Goal: Task Accomplishment & Management: Manage account settings

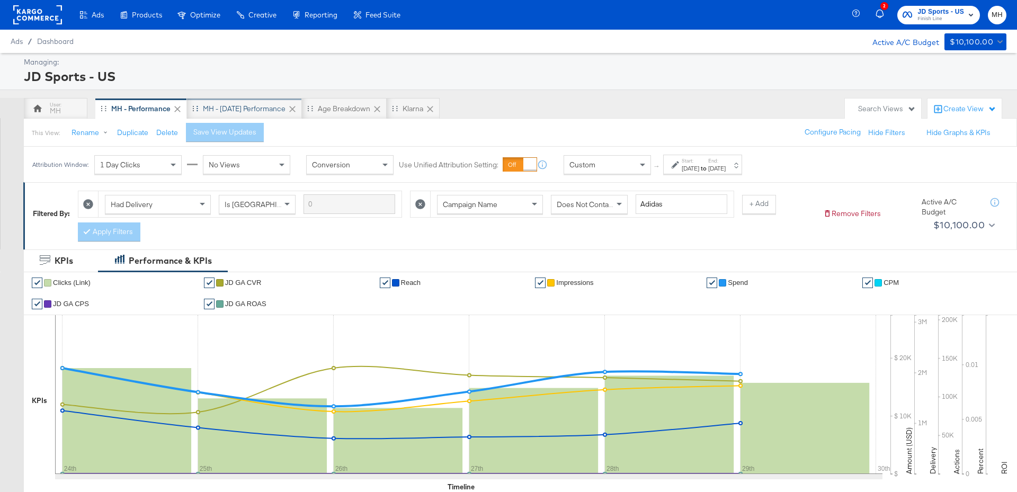
click at [252, 106] on div "MH - Yesterday Performance" at bounding box center [244, 109] width 83 height 10
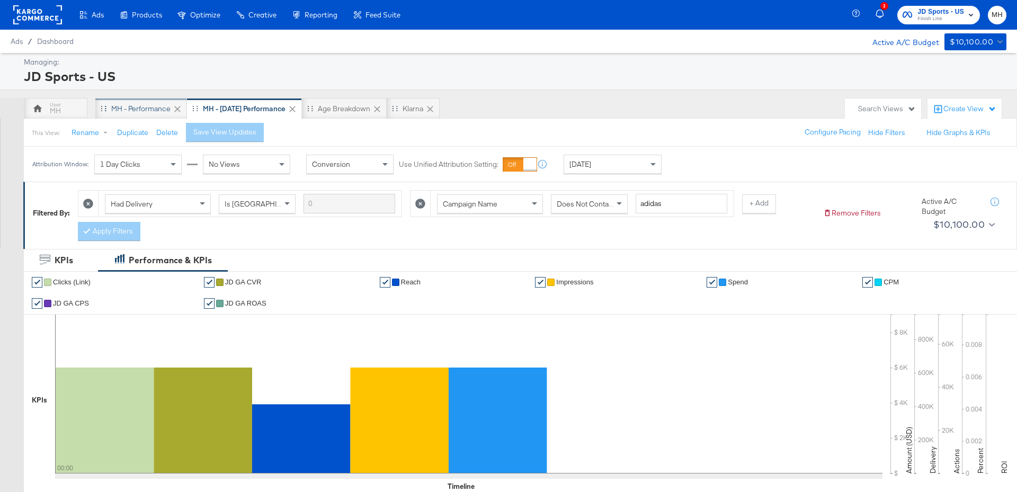
click at [132, 108] on div "MH - Performance" at bounding box center [140, 109] width 59 height 10
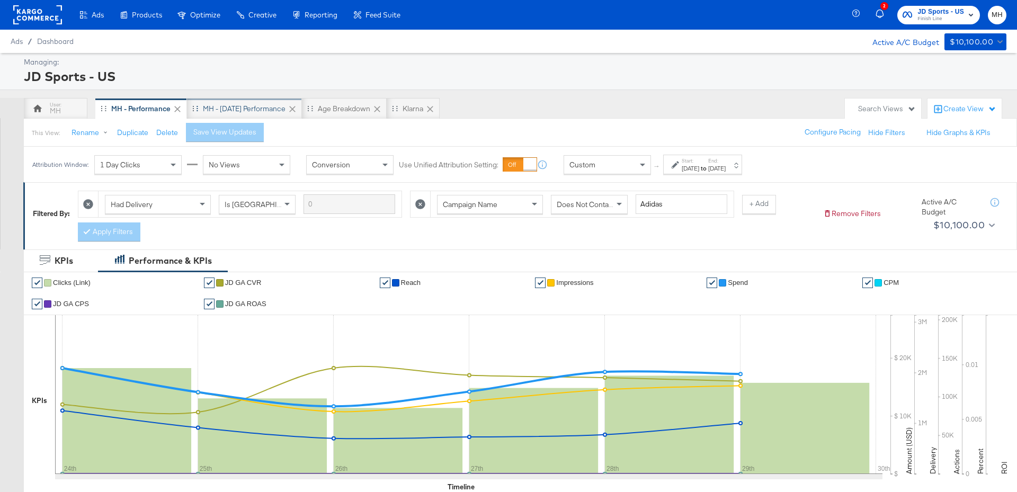
click at [270, 109] on div "MH - Yesterday Performance" at bounding box center [244, 109] width 83 height 10
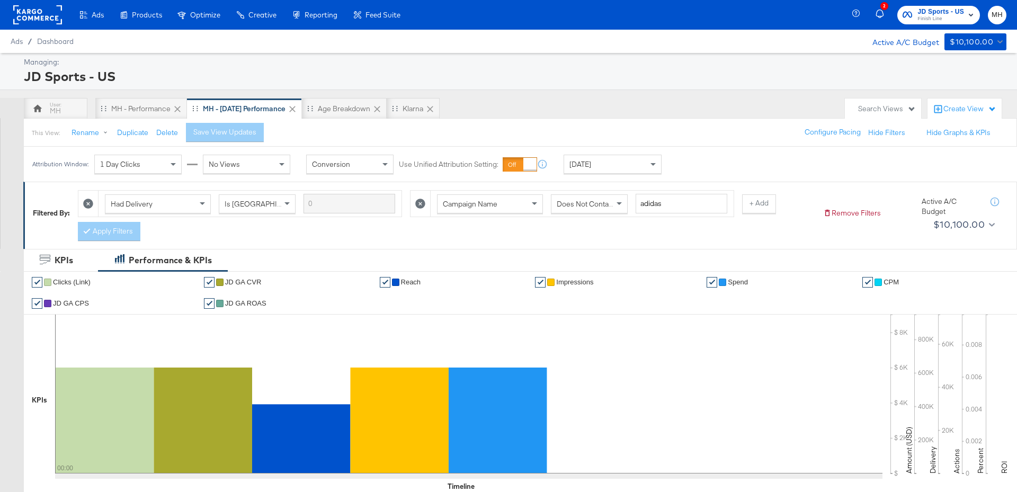
click at [637, 165] on div "Today" at bounding box center [612, 164] width 97 height 18
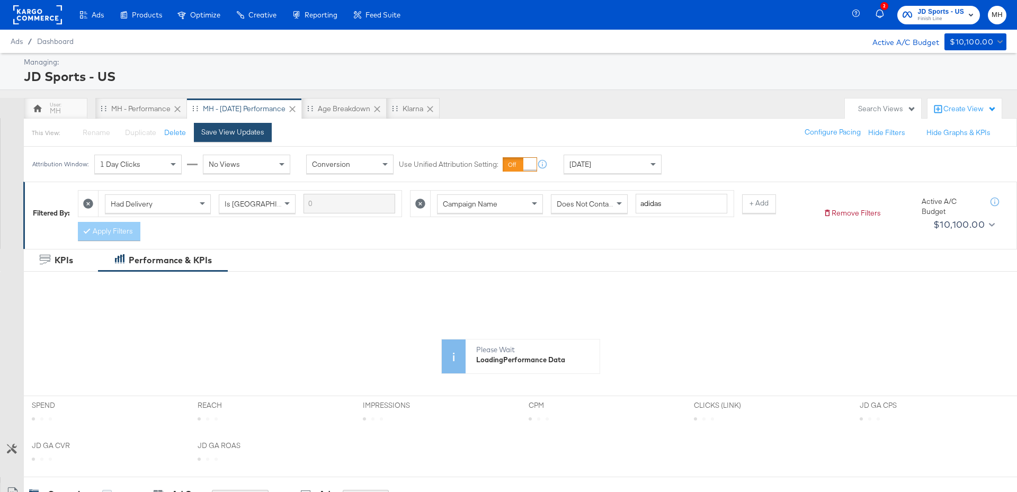
click at [244, 138] on button "Save View Updates" at bounding box center [233, 132] width 78 height 19
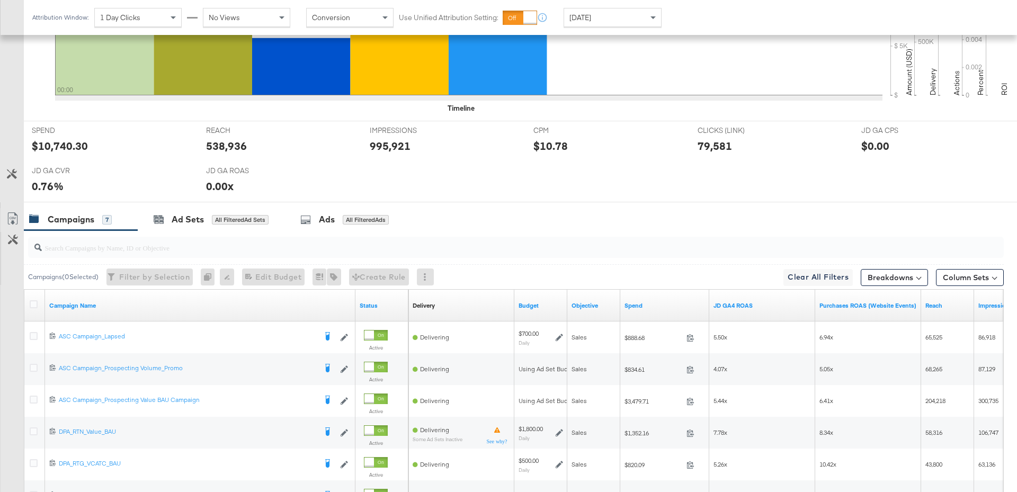
scroll to position [537, 0]
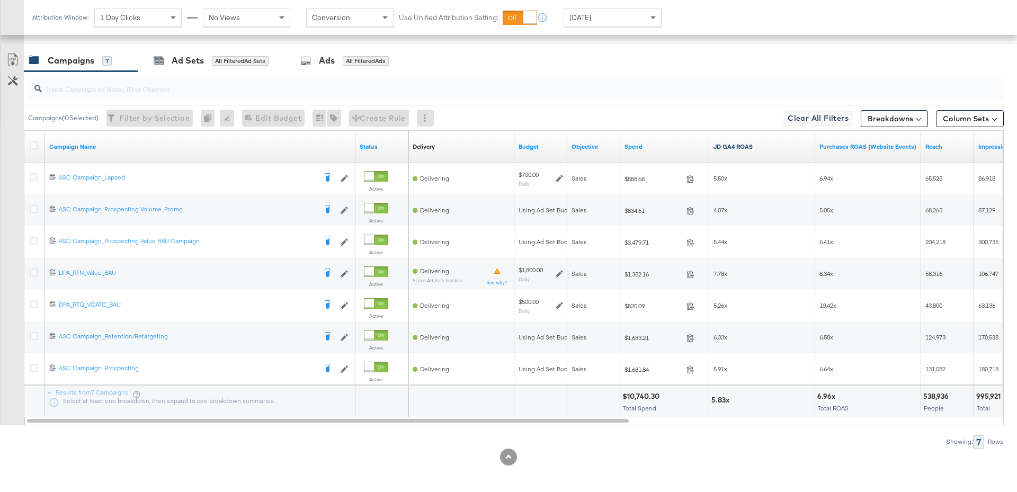
click at [758, 144] on link "JD GA4 ROAS" at bounding box center [762, 147] width 97 height 8
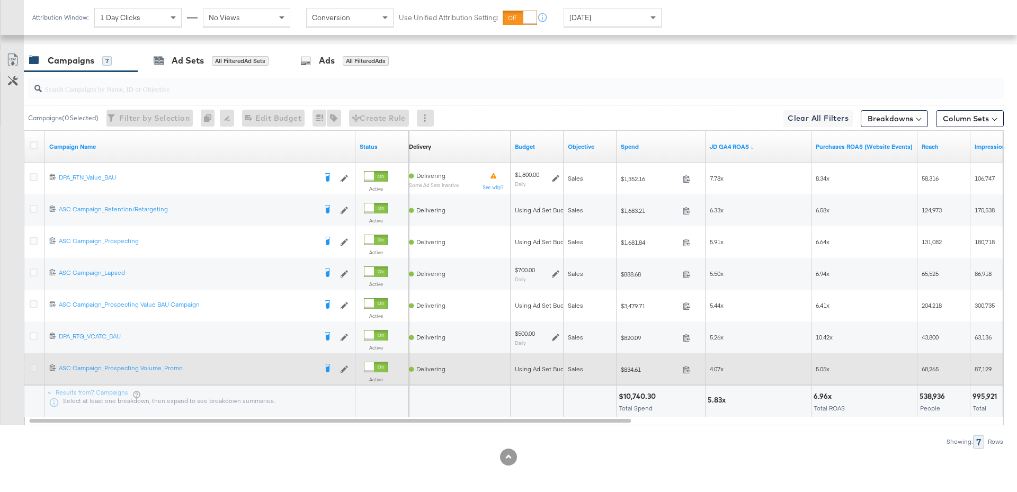
click at [36, 368] on icon at bounding box center [34, 368] width 8 height 8
click at [0, 0] on input "checkbox" at bounding box center [0, 0] width 0 height 0
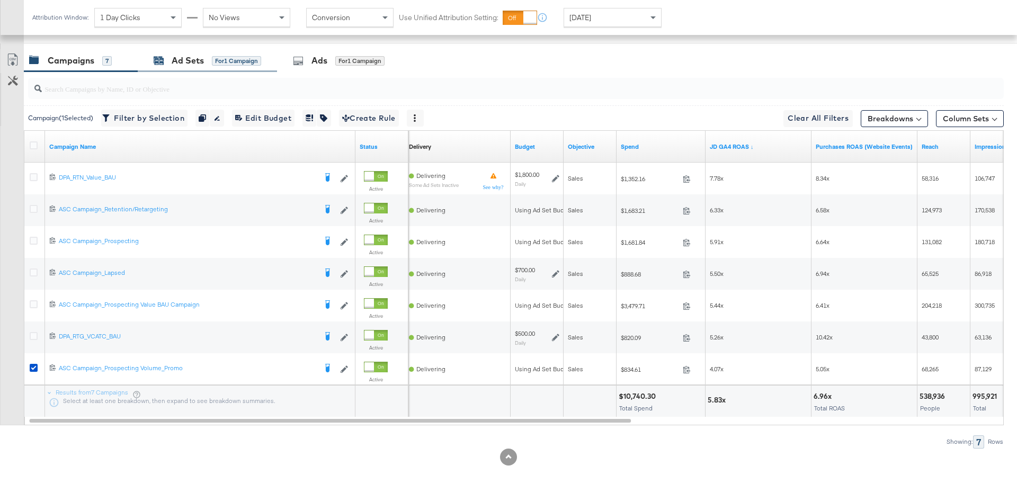
click at [245, 64] on div "Ad Sets for 1 Campaign" at bounding box center [208, 61] width 108 height 12
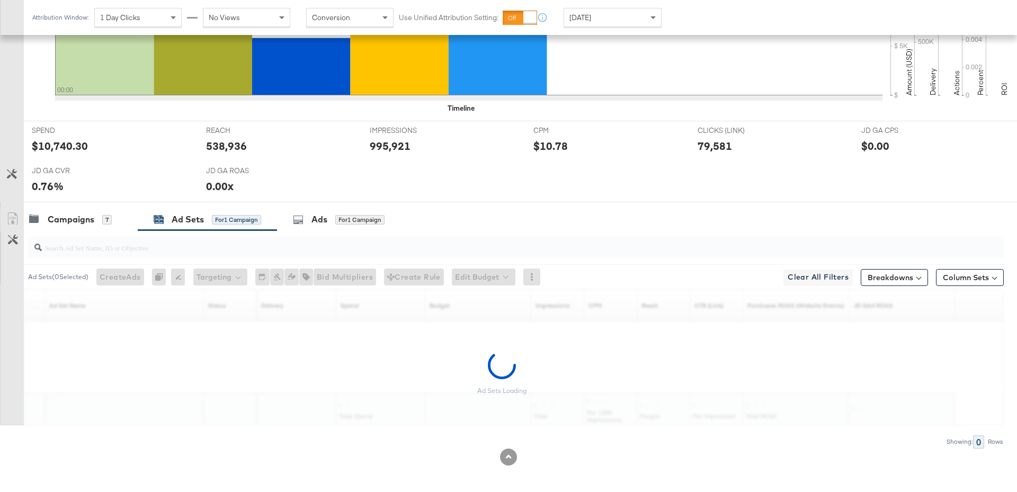
scroll to position [346, 0]
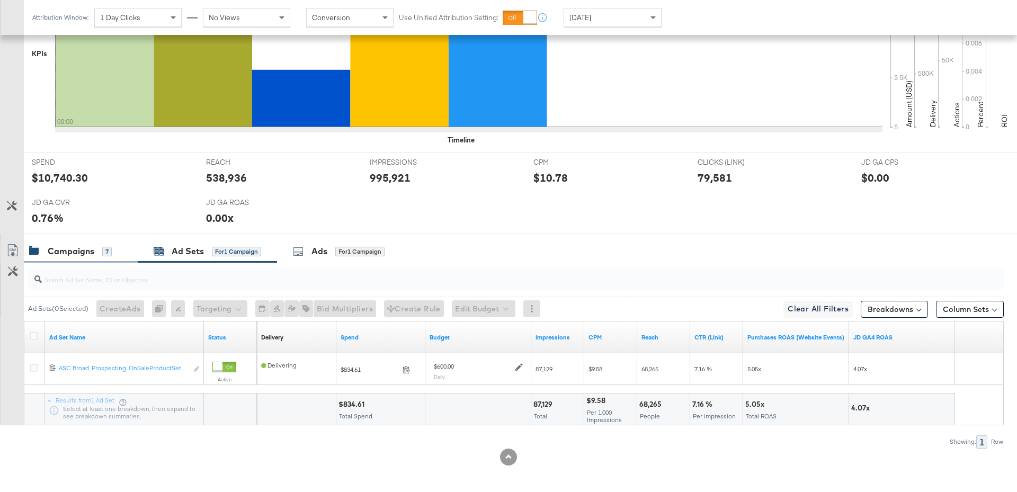
click at [78, 252] on div "Campaigns" at bounding box center [71, 251] width 47 height 12
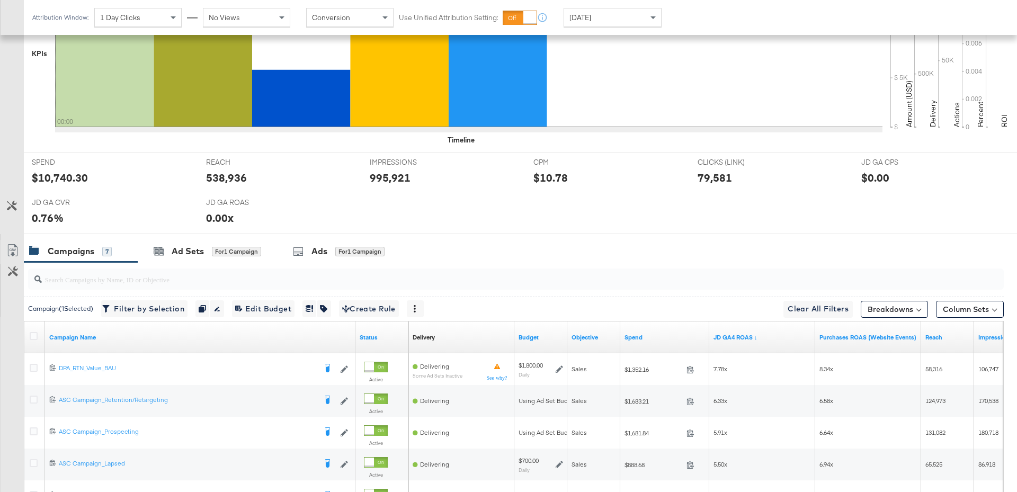
scroll to position [537, 0]
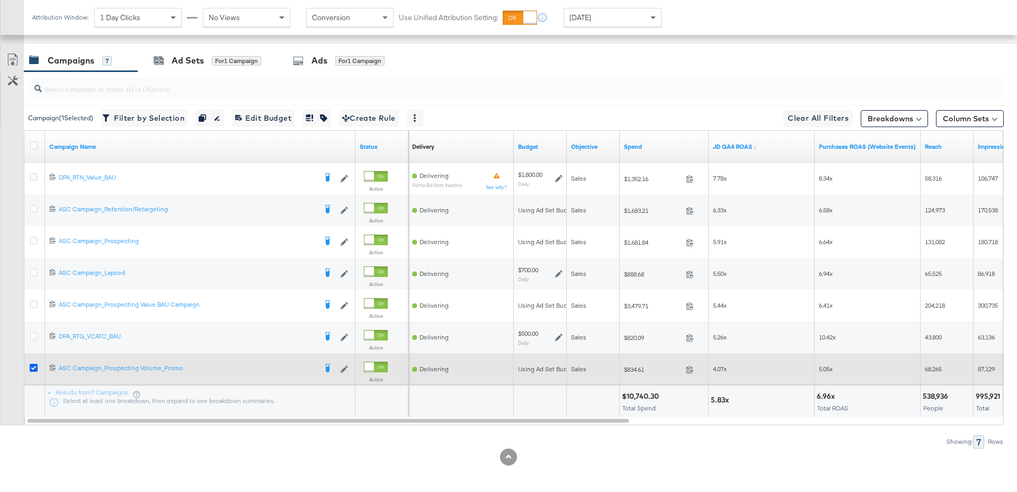
click at [32, 367] on icon at bounding box center [34, 368] width 8 height 8
click at [0, 0] on input "checkbox" at bounding box center [0, 0] width 0 height 0
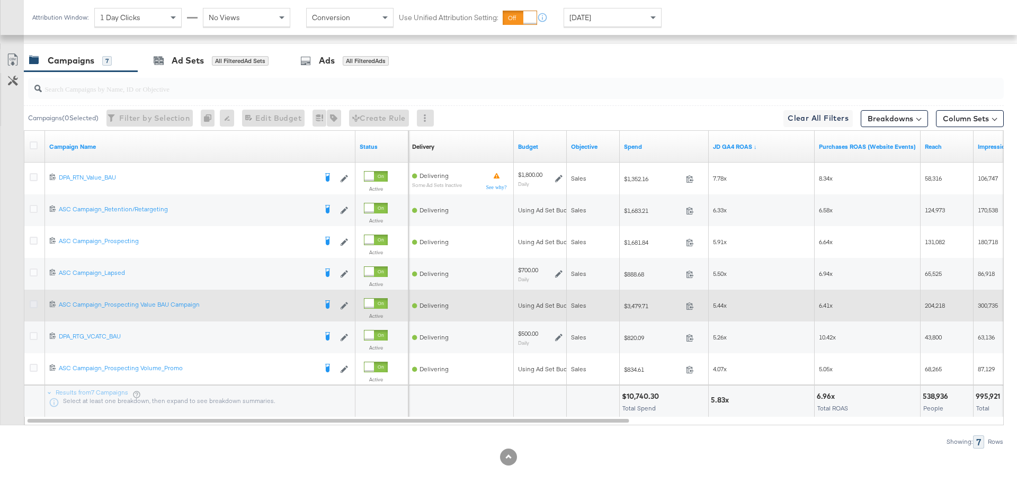
click at [34, 304] on icon at bounding box center [34, 304] width 8 height 8
click at [0, 0] on input "checkbox" at bounding box center [0, 0] width 0 height 0
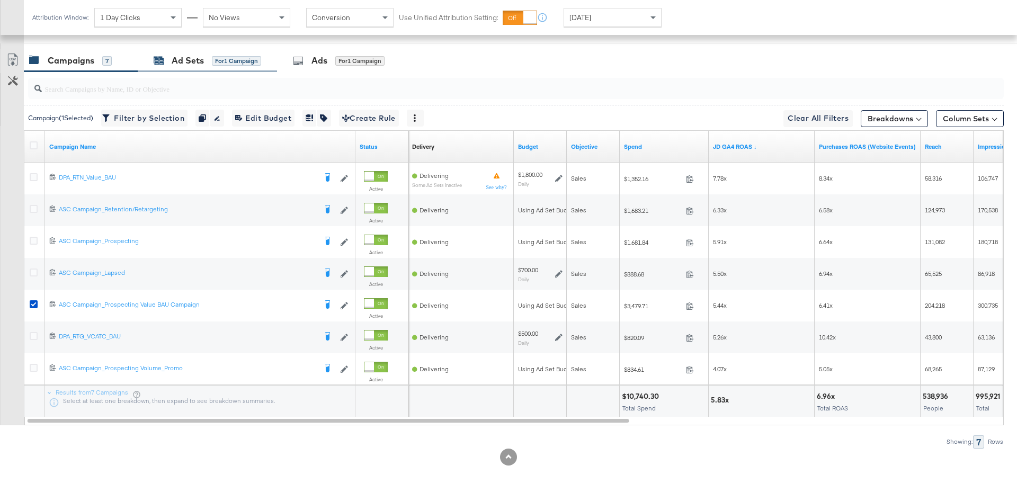
click at [178, 59] on div "Ad Sets" at bounding box center [188, 61] width 32 height 12
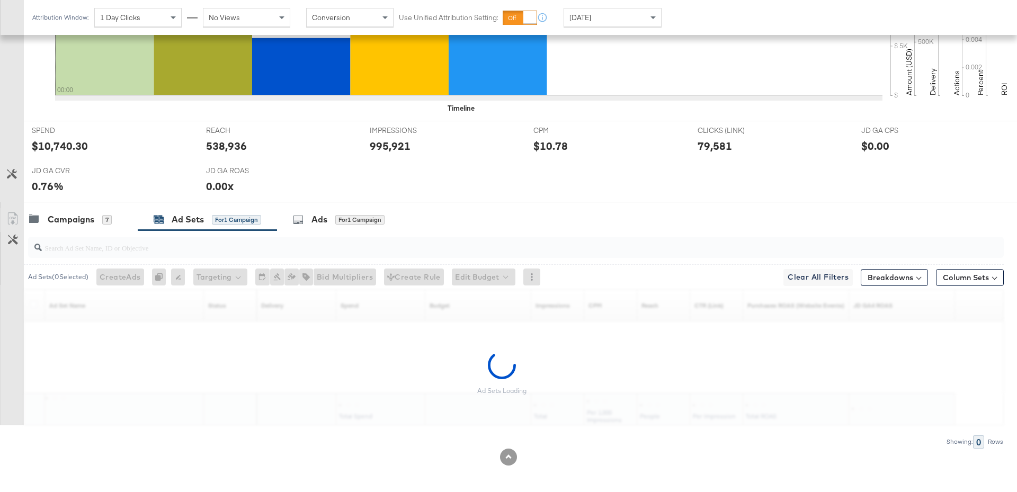
scroll to position [346, 0]
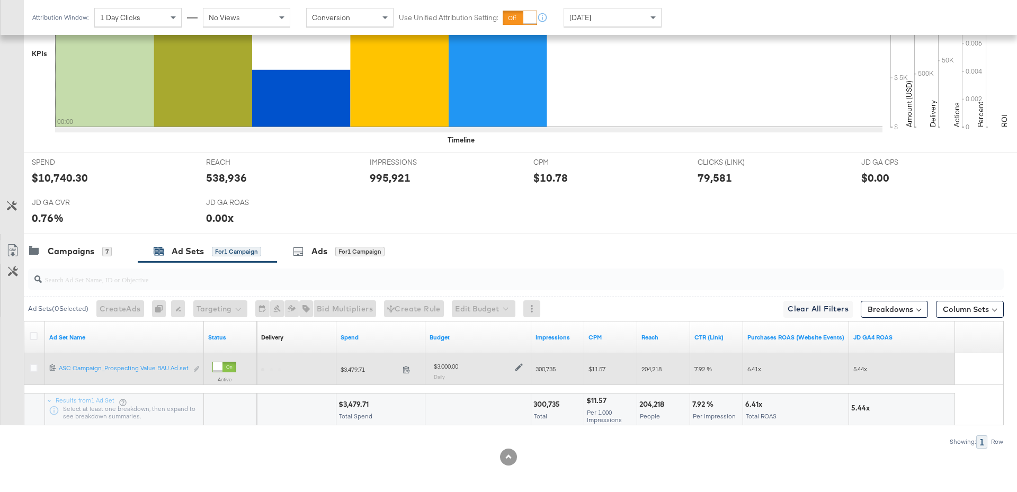
click at [518, 366] on icon at bounding box center [518, 367] width 7 height 7
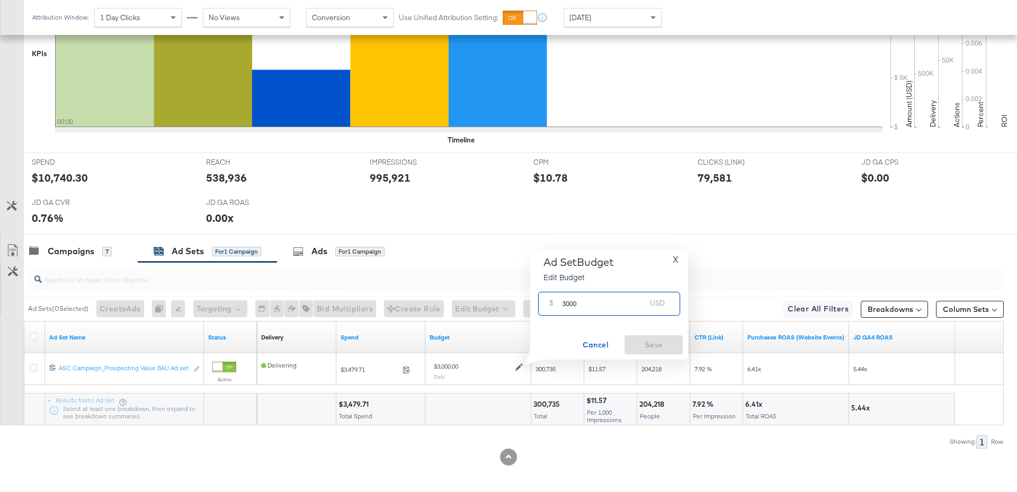
drag, startPoint x: 582, startPoint y: 303, endPoint x: 559, endPoint y: 305, distance: 23.4
click at [559, 305] on div "$ 3000 USD" at bounding box center [609, 304] width 142 height 24
type input "2000"
click at [649, 349] on span "Save" at bounding box center [654, 345] width 50 height 13
click at [67, 256] on div "Campaigns 7" at bounding box center [81, 251] width 114 height 23
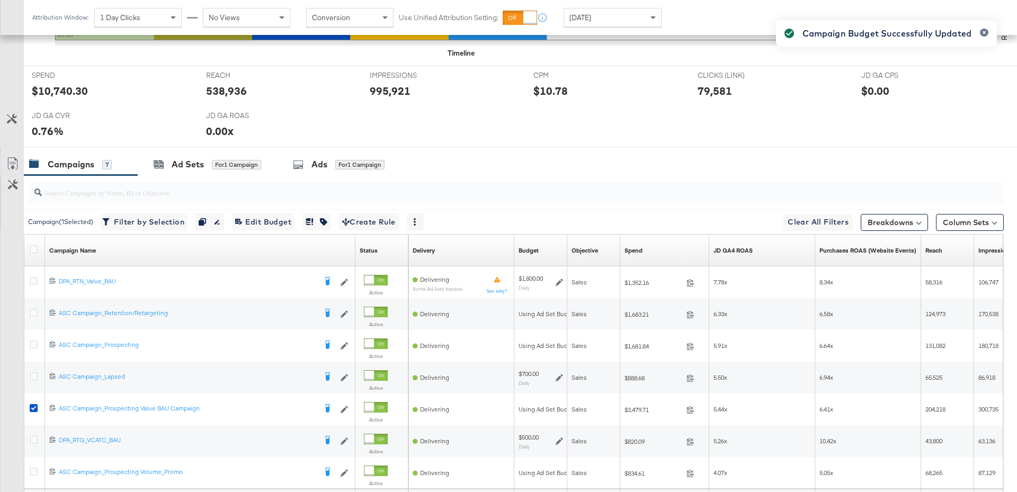
scroll to position [537, 0]
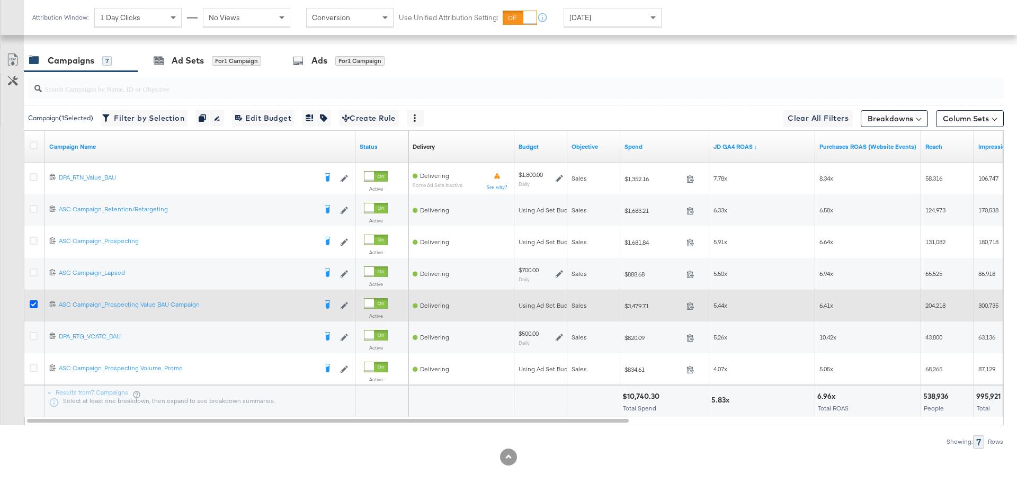
click at [33, 302] on icon at bounding box center [34, 304] width 8 height 8
click at [0, 0] on input "checkbox" at bounding box center [0, 0] width 0 height 0
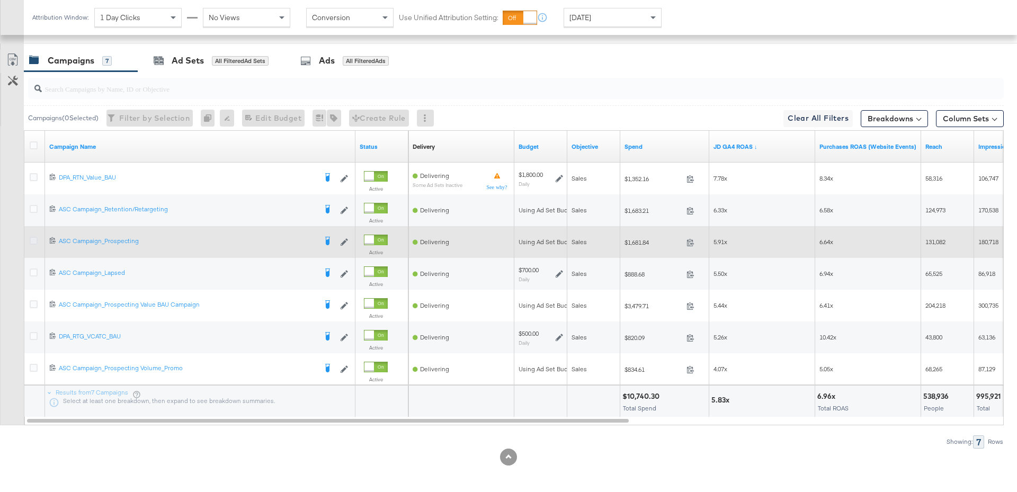
click at [31, 237] on icon at bounding box center [34, 241] width 8 height 8
click at [0, 0] on input "checkbox" at bounding box center [0, 0] width 0 height 0
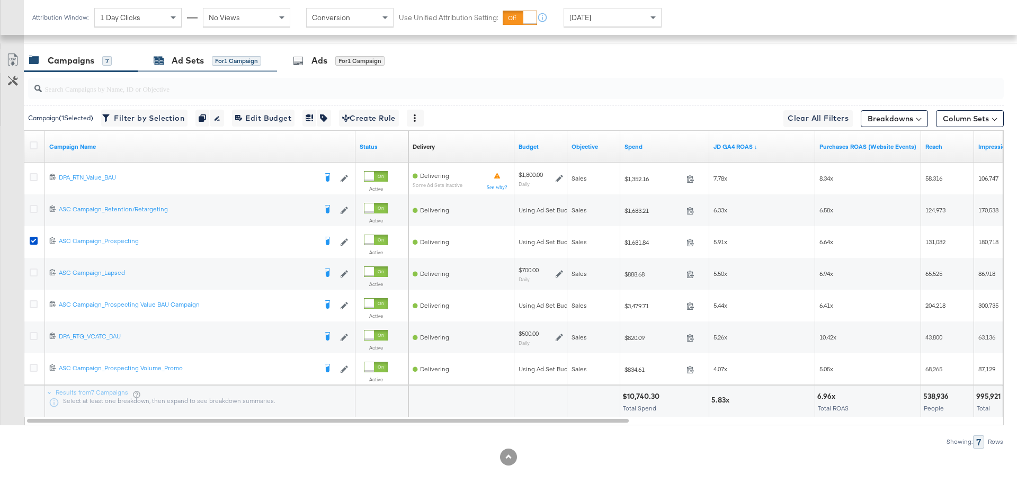
click at [180, 59] on div "Ad Sets" at bounding box center [188, 61] width 32 height 12
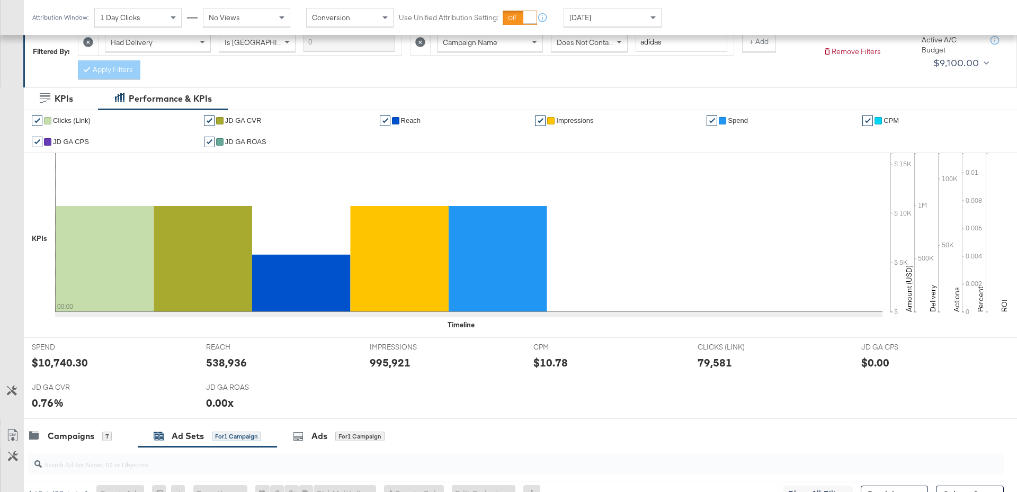
scroll to position [0, 0]
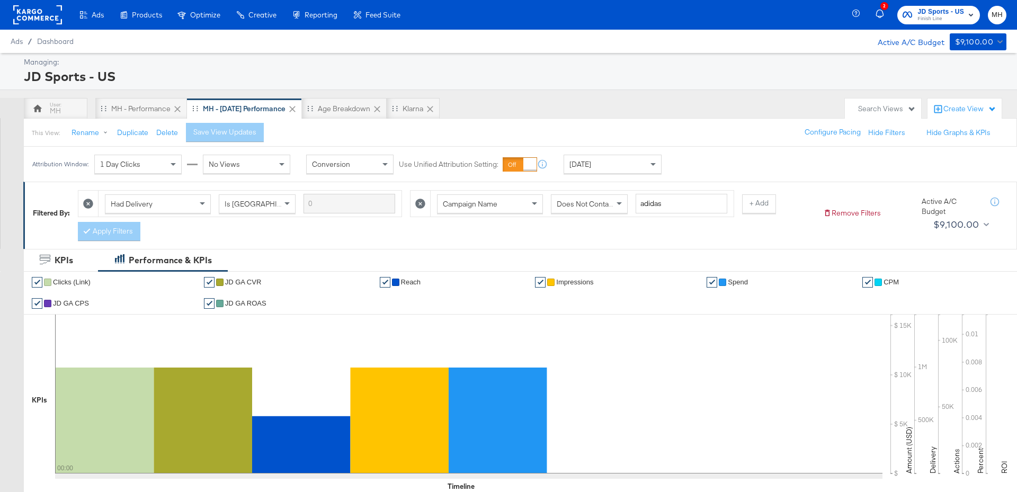
click at [951, 20] on span "Finish Line" at bounding box center [941, 19] width 47 height 8
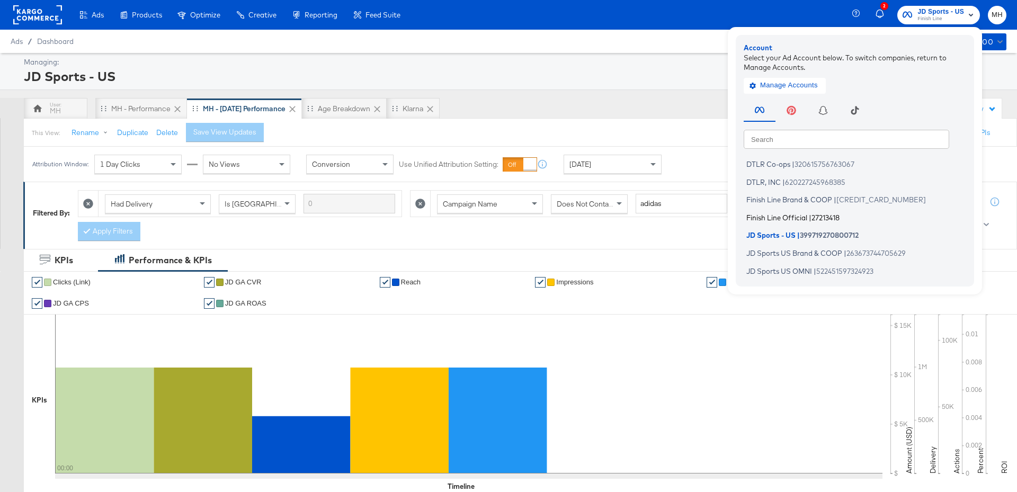
click at [789, 216] on span "Finish Line Official" at bounding box center [776, 217] width 61 height 8
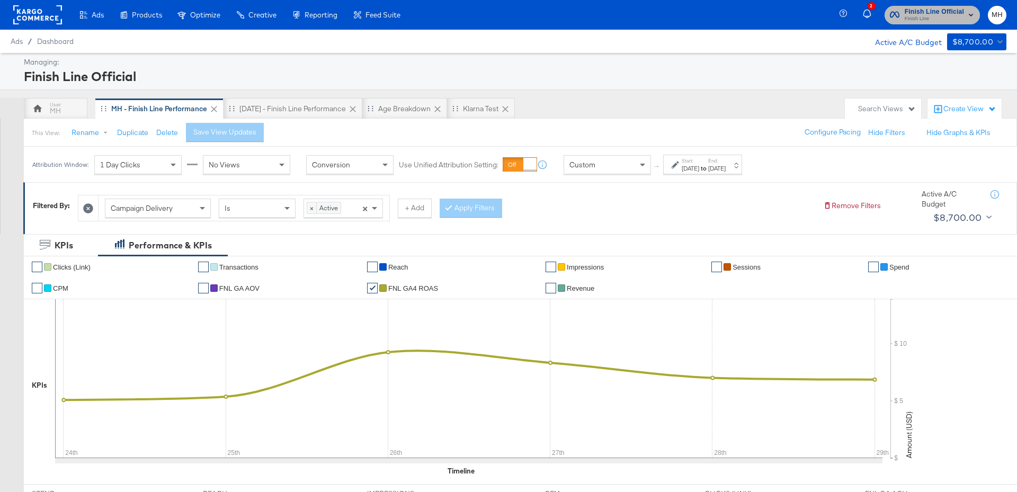
click at [943, 16] on span "Finish Line" at bounding box center [934, 19] width 59 height 8
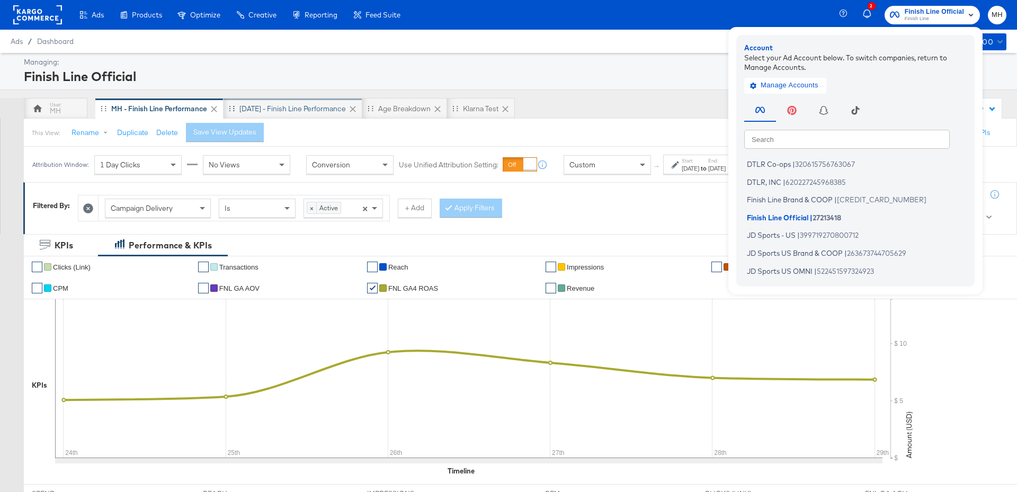
click at [314, 110] on div "[DATE] - Finish Line Performance" at bounding box center [292, 109] width 106 height 10
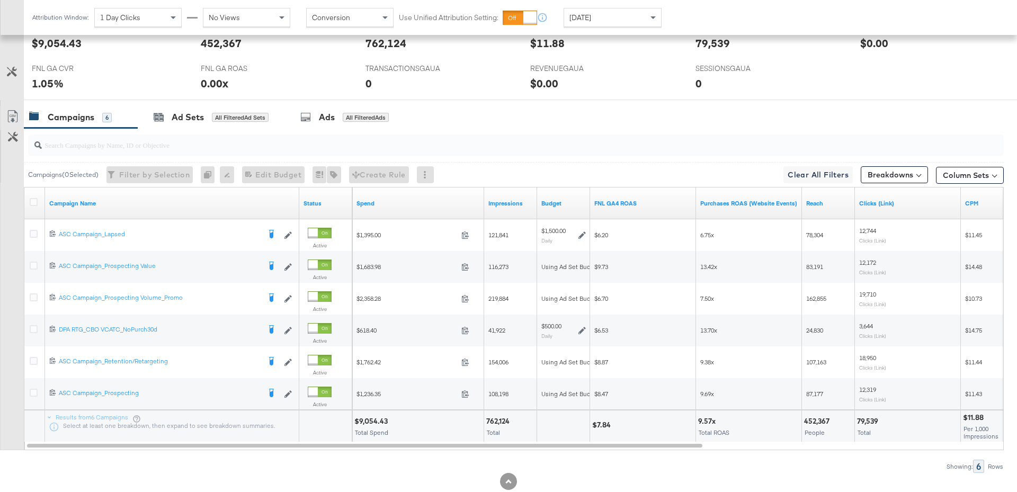
scroll to position [490, 0]
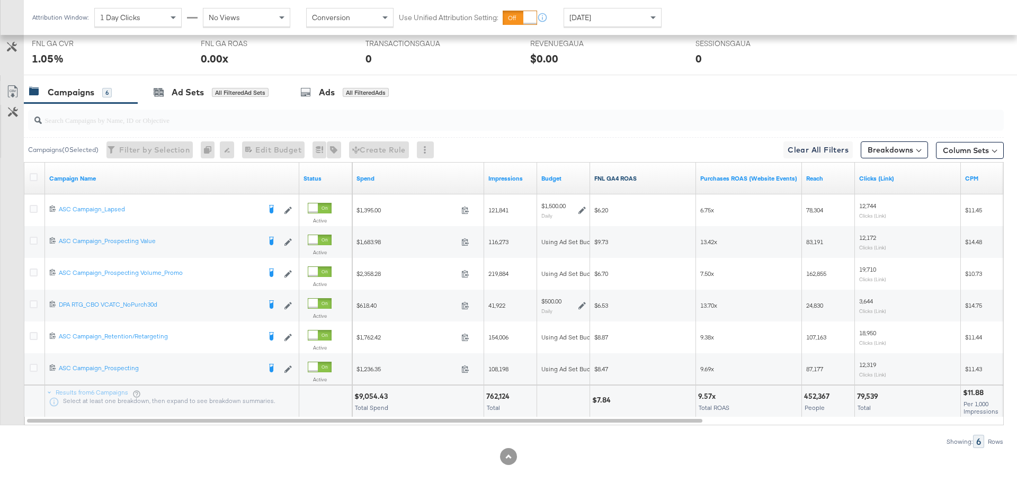
click at [643, 176] on link "FNL GA4 ROAS" at bounding box center [642, 178] width 97 height 8
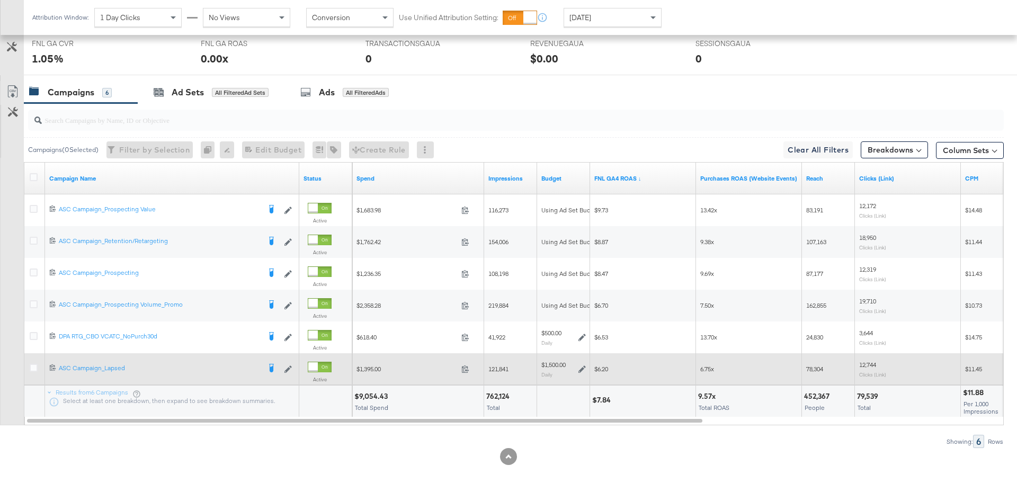
click at [580, 368] on icon at bounding box center [582, 369] width 7 height 7
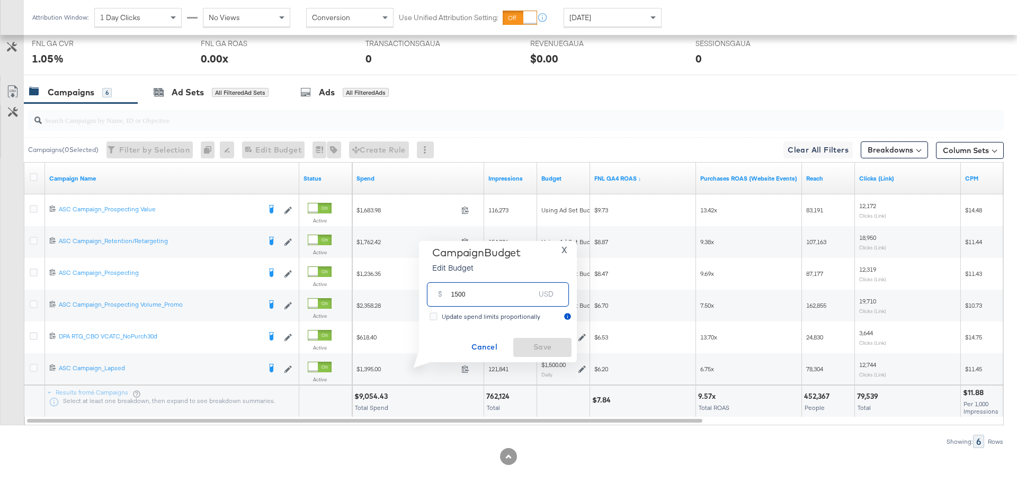
drag, startPoint x: 485, startPoint y: 299, endPoint x: 425, endPoint y: 296, distance: 60.0
click at [425, 296] on div "$ 1500 USD" at bounding box center [497, 294] width 147 height 33
type input "1000"
click at [541, 348] on span "Save" at bounding box center [543, 347] width 50 height 13
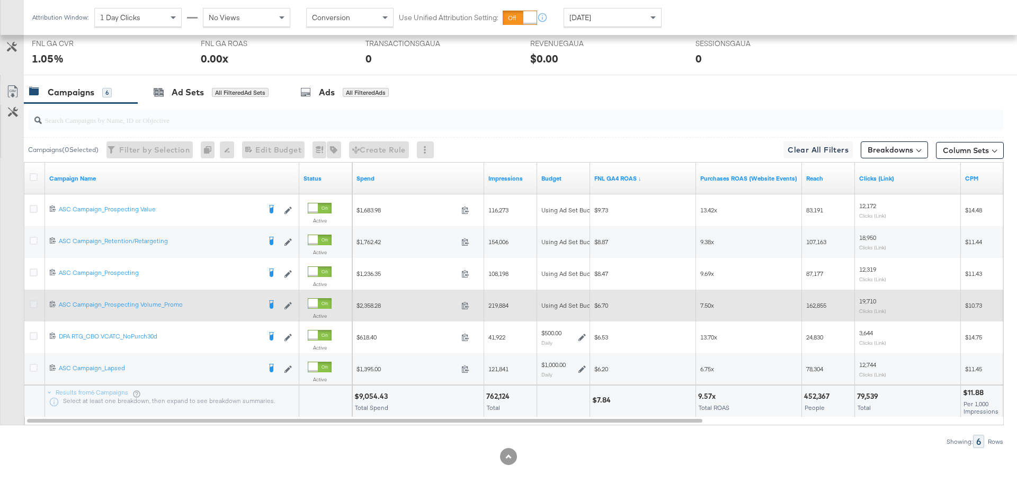
click at [30, 303] on icon at bounding box center [34, 304] width 8 height 8
click at [0, 0] on input "checkbox" at bounding box center [0, 0] width 0 height 0
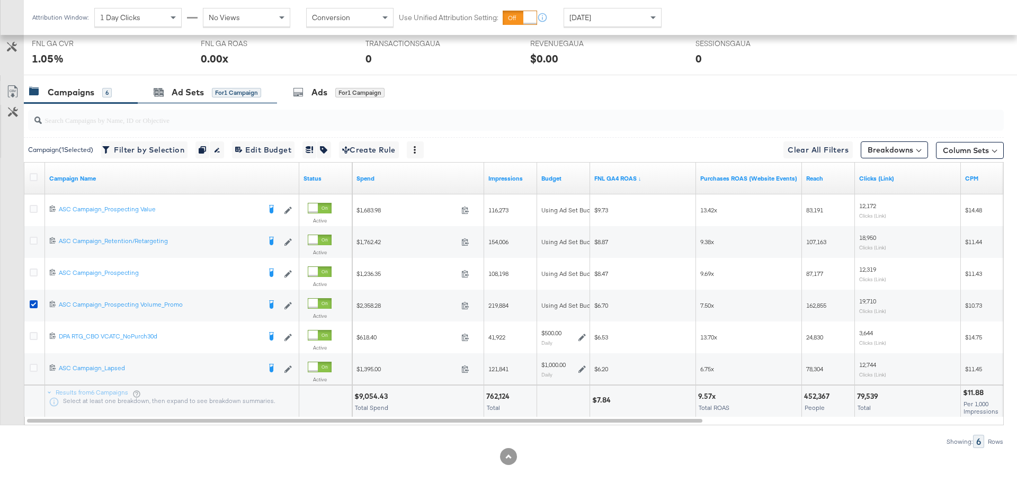
click at [172, 82] on div "Ad Sets for 1 Campaign" at bounding box center [207, 92] width 139 height 23
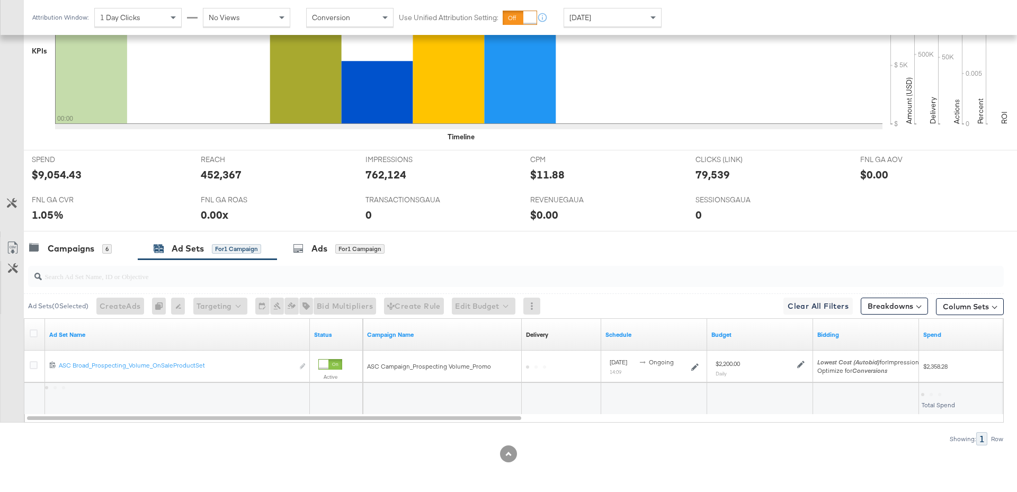
scroll to position [331, 0]
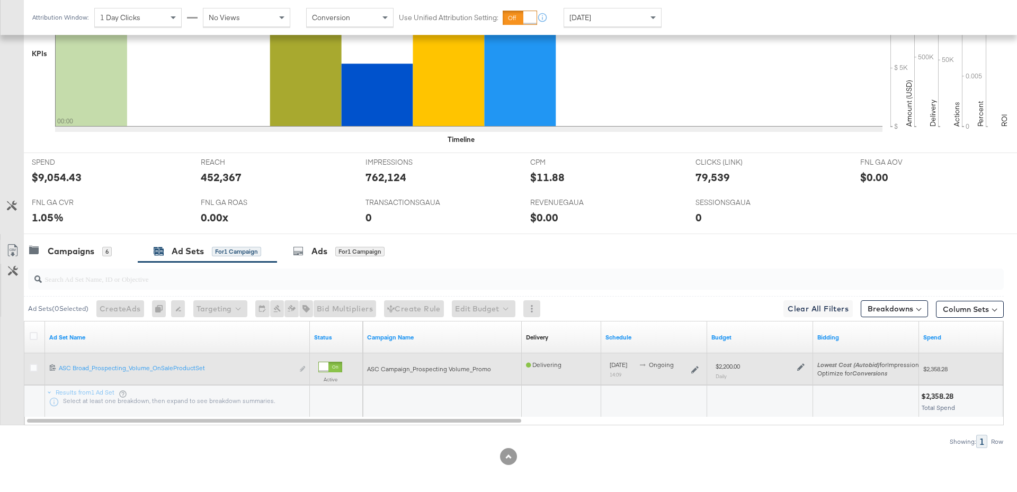
click at [802, 366] on icon at bounding box center [800, 366] width 7 height 7
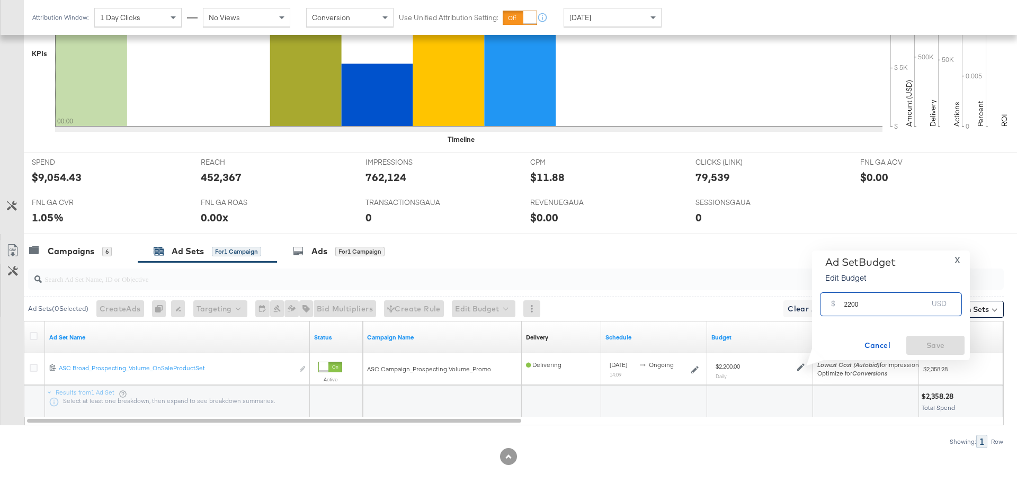
drag, startPoint x: 861, startPoint y: 305, endPoint x: 835, endPoint y: 305, distance: 25.4
click at [835, 305] on div "$ 2200 USD" at bounding box center [891, 304] width 142 height 24
type input "1700"
click at [922, 345] on span "Save" at bounding box center [936, 345] width 50 height 13
click at [84, 245] on div "Campaigns" at bounding box center [71, 251] width 47 height 12
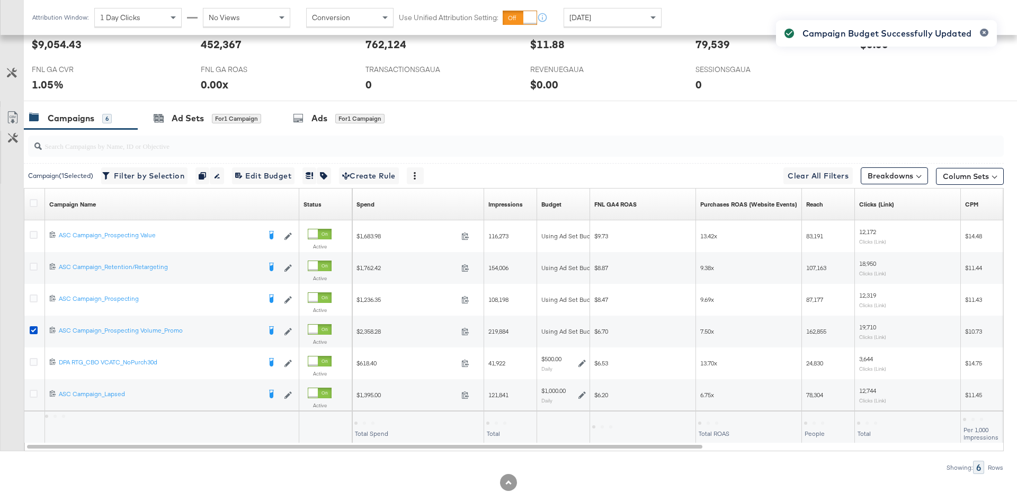
scroll to position [472, 0]
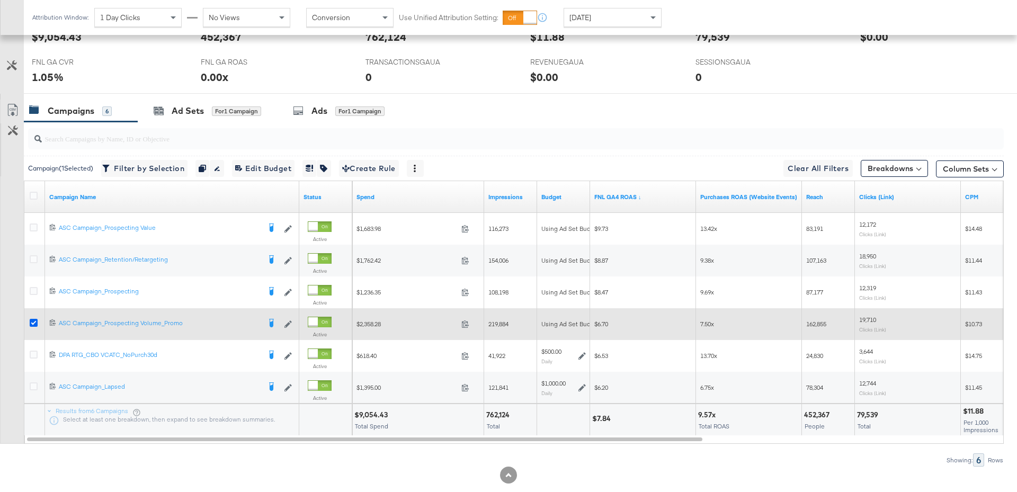
click at [32, 321] on icon at bounding box center [34, 323] width 8 height 8
click at [0, 0] on input "checkbox" at bounding box center [0, 0] width 0 height 0
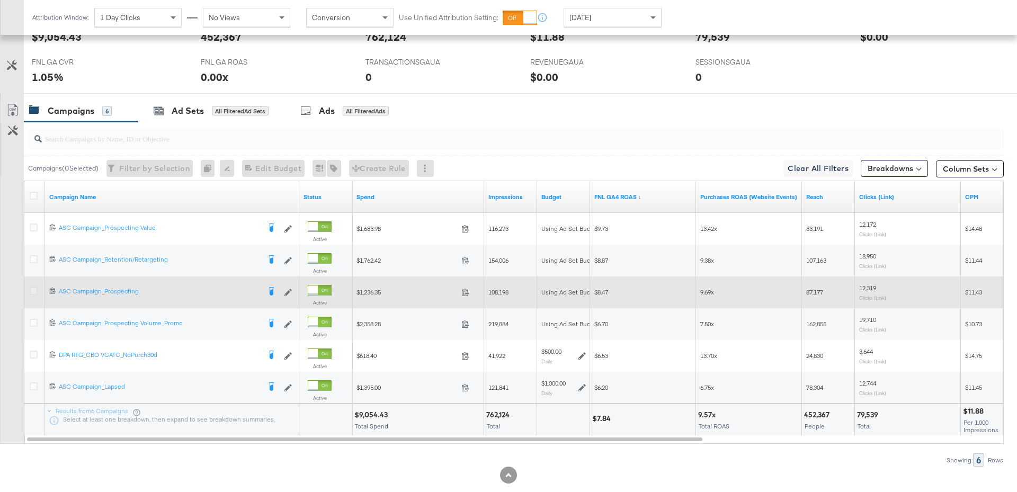
click at [35, 287] on icon at bounding box center [34, 291] width 8 height 8
click at [0, 0] on input "checkbox" at bounding box center [0, 0] width 0 height 0
click at [32, 287] on icon at bounding box center [34, 291] width 8 height 8
click at [0, 0] on input "checkbox" at bounding box center [0, 0] width 0 height 0
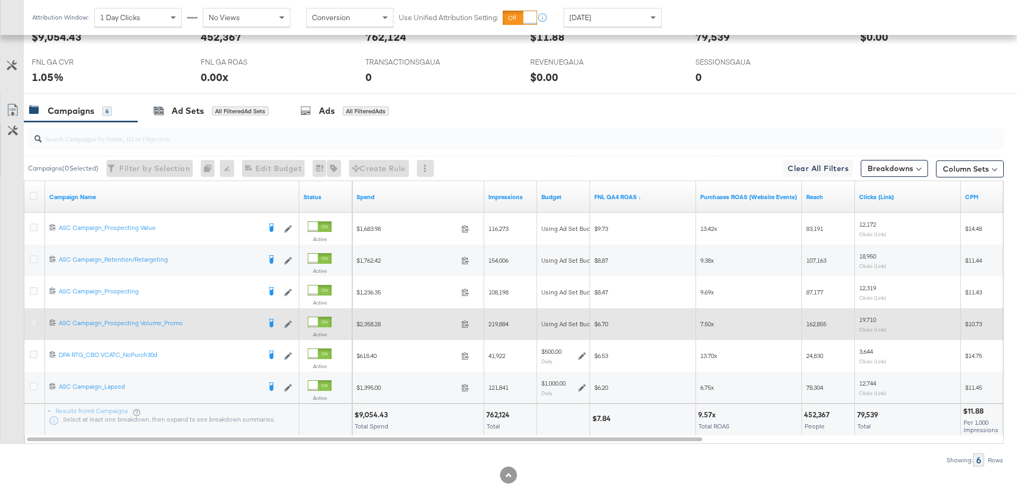
click at [32, 323] on icon at bounding box center [34, 323] width 8 height 8
click at [0, 0] on input "checkbox" at bounding box center [0, 0] width 0 height 0
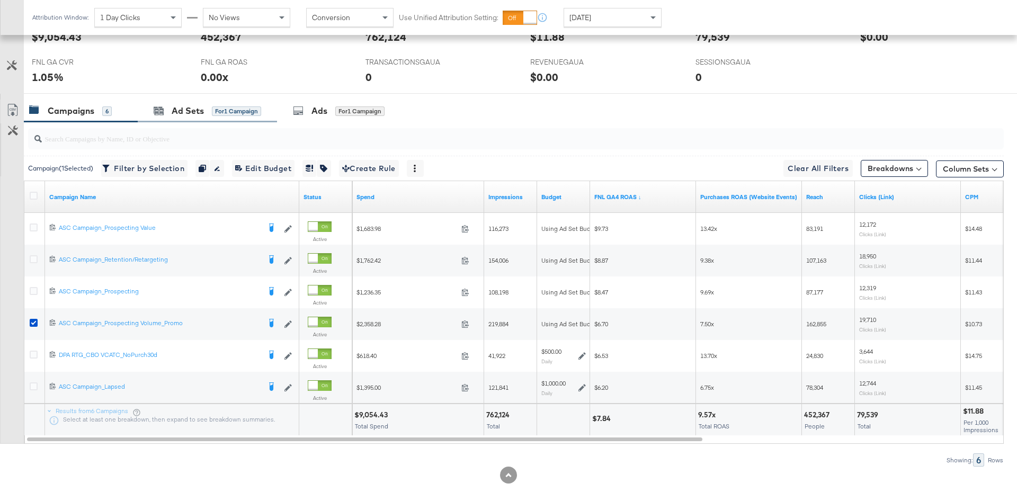
click at [188, 119] on div "Ad Sets for 1 Campaign" at bounding box center [207, 111] width 139 height 23
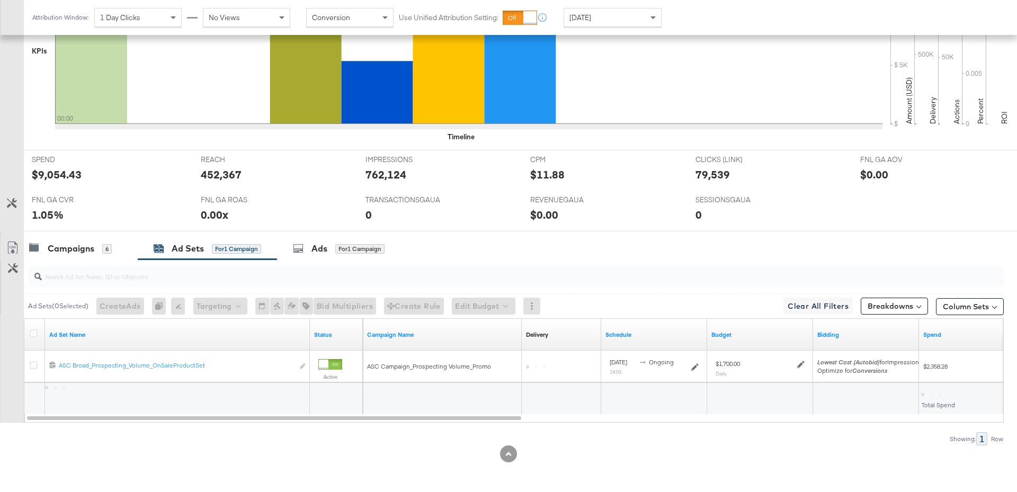
scroll to position [331, 0]
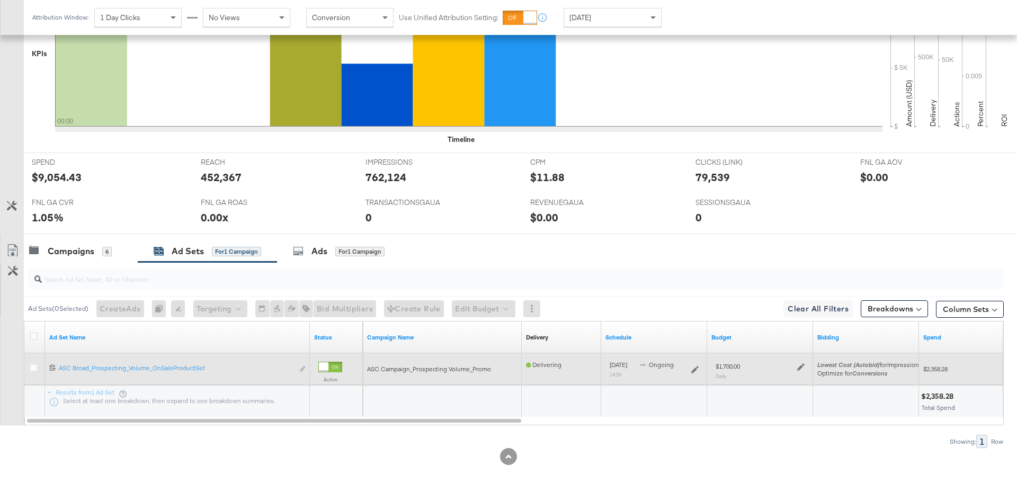
click at [799, 366] on icon at bounding box center [800, 366] width 7 height 7
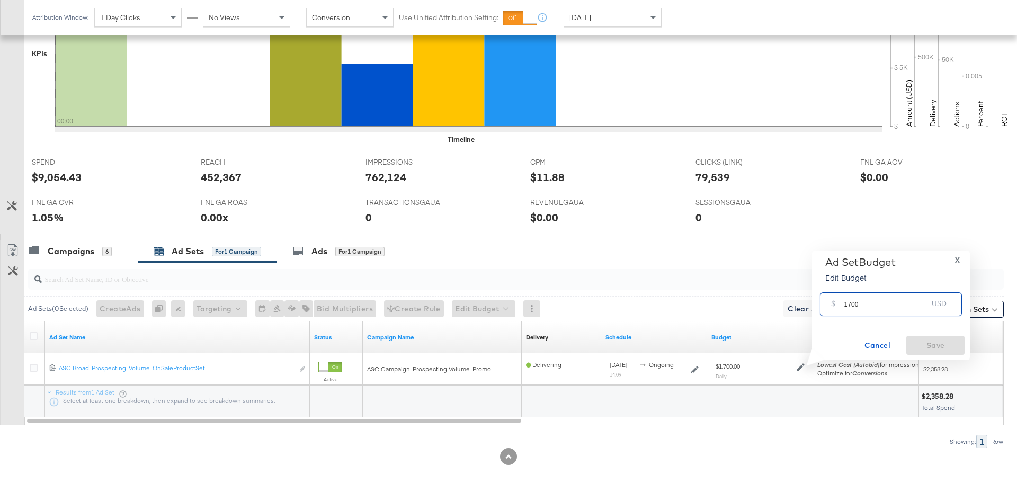
drag, startPoint x: 861, startPoint y: 306, endPoint x: 839, endPoint y: 306, distance: 22.3
click at [839, 306] on div "$ 1700 USD" at bounding box center [891, 304] width 142 height 24
type input "1000"
click at [950, 347] on span "Save" at bounding box center [936, 345] width 50 height 13
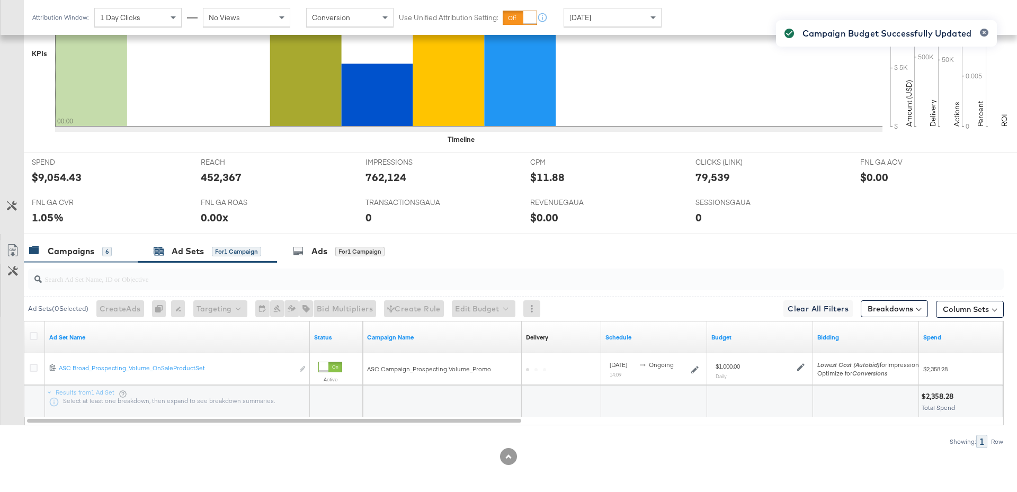
click at [94, 252] on div "Campaigns 6" at bounding box center [70, 251] width 83 height 12
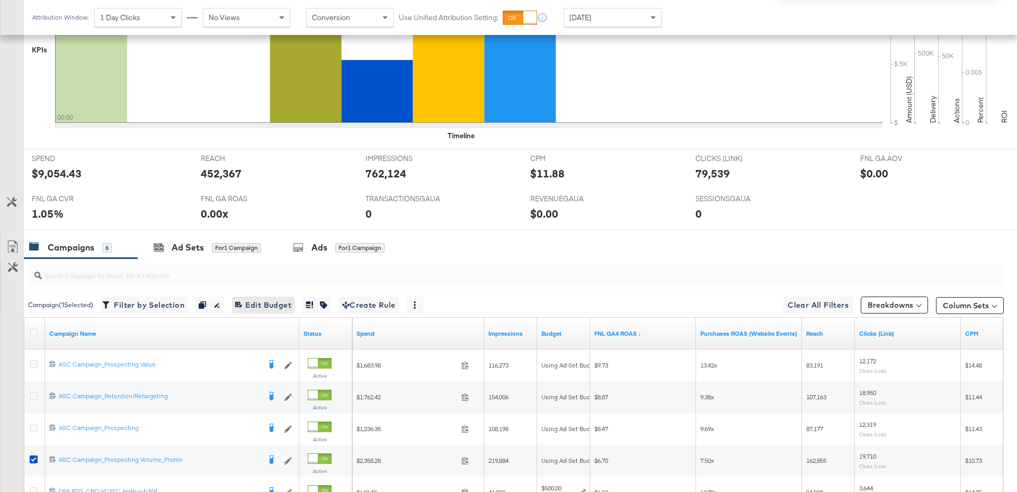
scroll to position [490, 0]
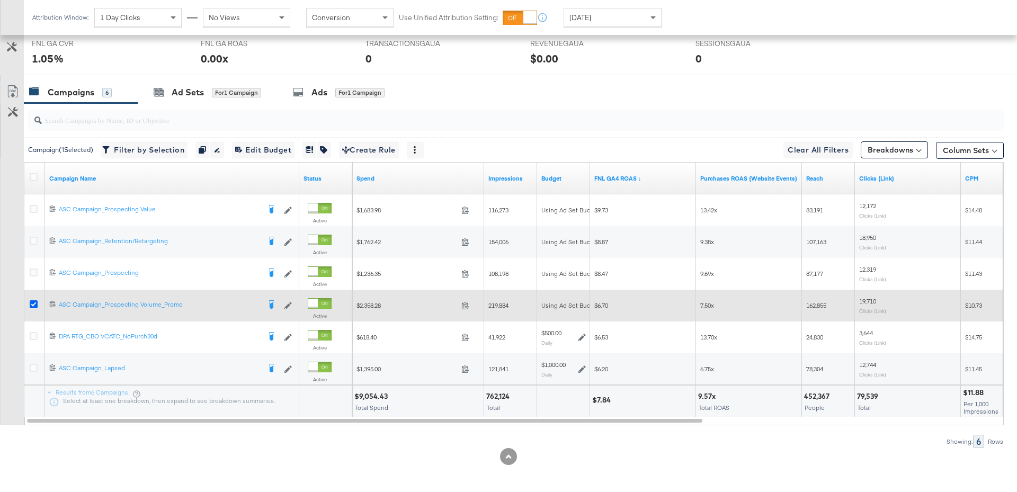
click at [32, 300] on icon at bounding box center [34, 304] width 8 height 8
click at [0, 0] on input "checkbox" at bounding box center [0, 0] width 0 height 0
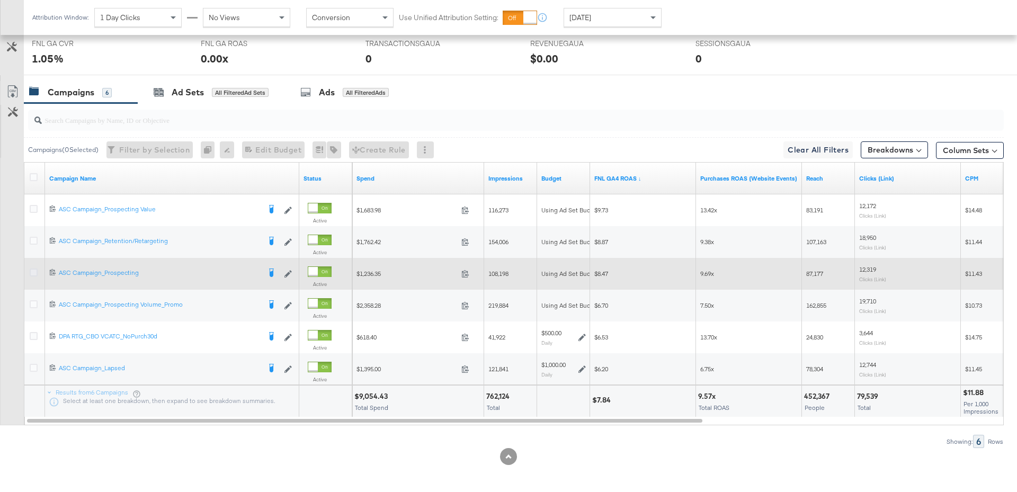
click at [33, 270] on icon at bounding box center [34, 273] width 8 height 8
click at [0, 0] on input "checkbox" at bounding box center [0, 0] width 0 height 0
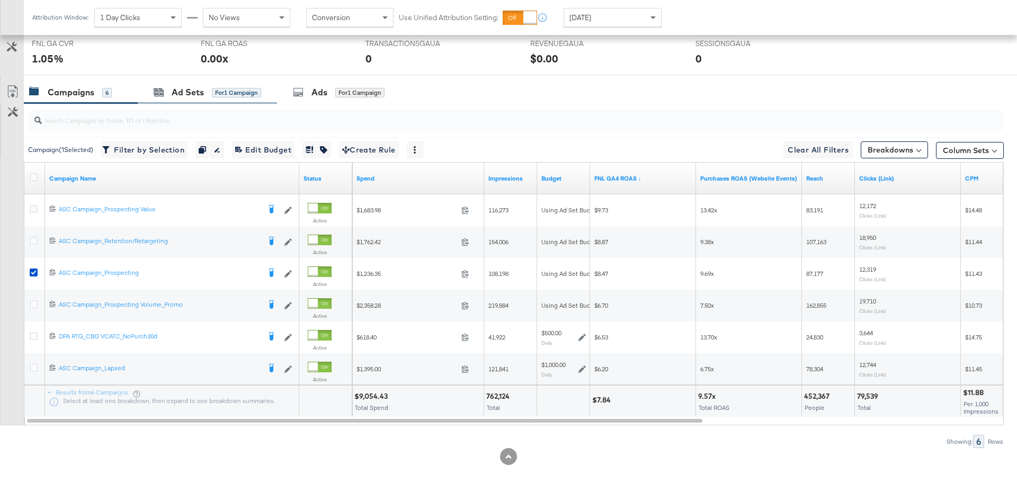
click at [202, 97] on div "Ad Sets for 1 Campaign" at bounding box center [207, 92] width 139 height 23
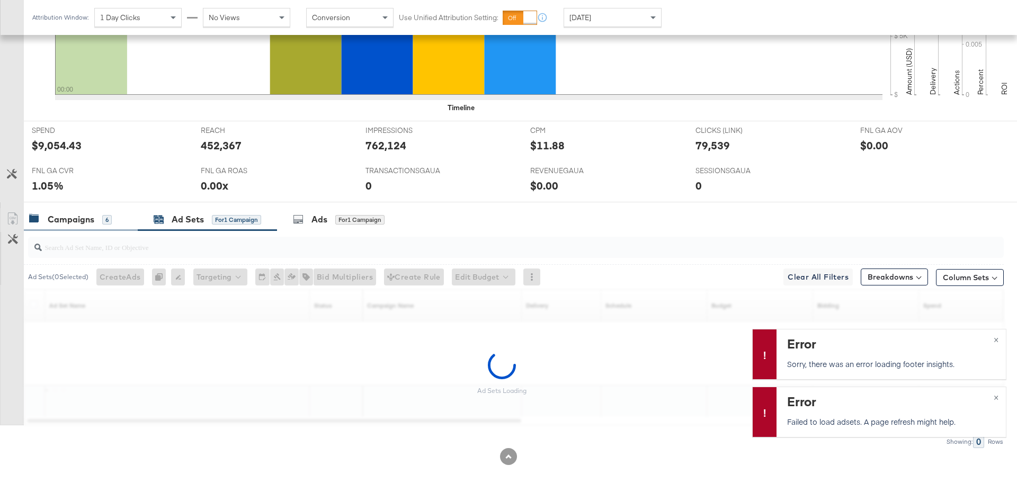
click at [87, 220] on div "Campaigns" at bounding box center [71, 220] width 47 height 12
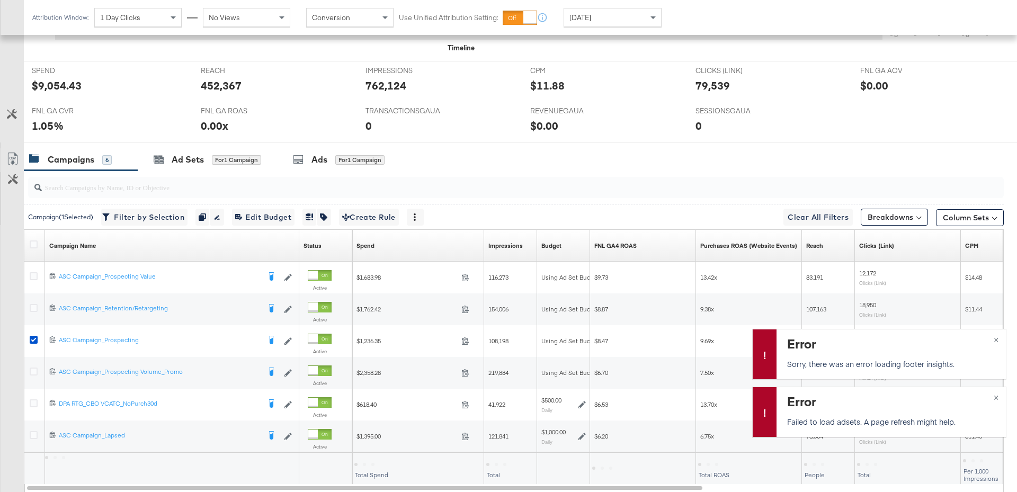
scroll to position [490, 0]
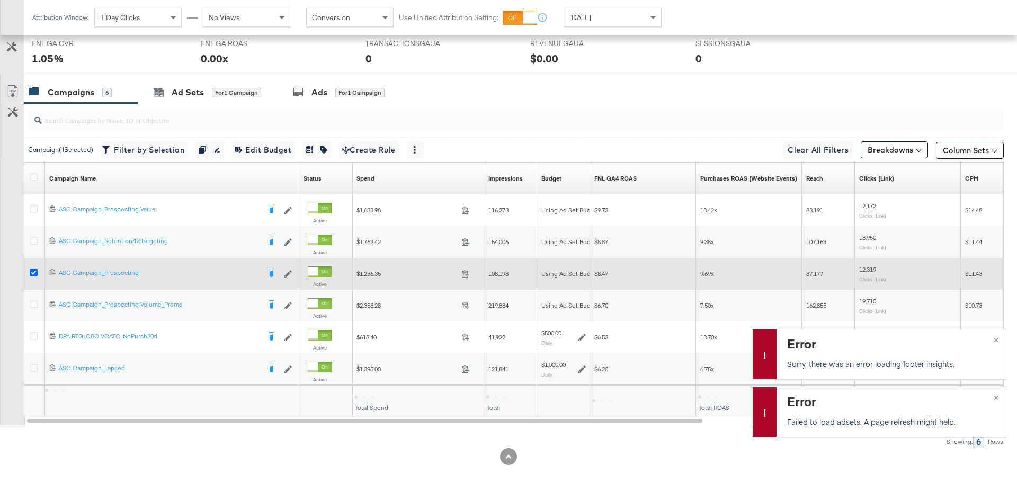
click at [31, 272] on icon at bounding box center [34, 273] width 8 height 8
click at [0, 0] on input "checkbox" at bounding box center [0, 0] width 0 height 0
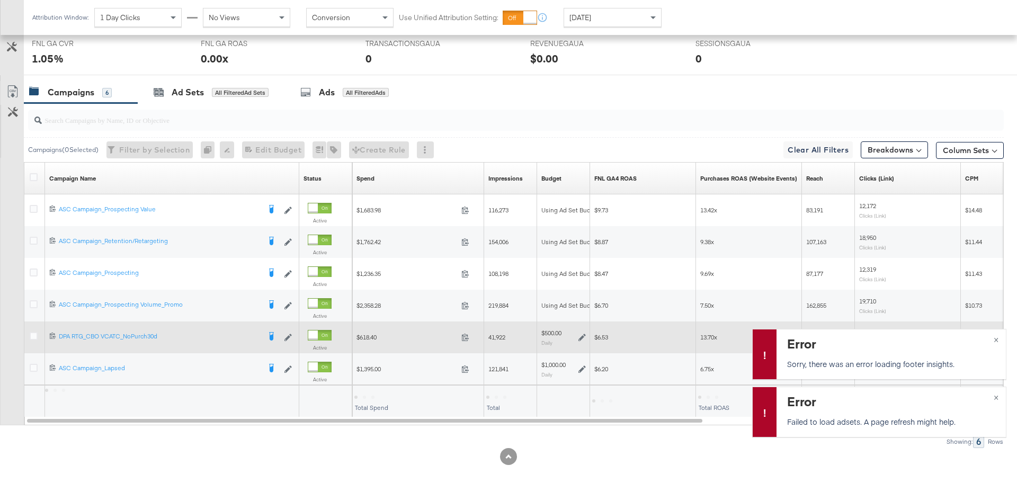
click at [585, 337] on icon at bounding box center [582, 337] width 7 height 7
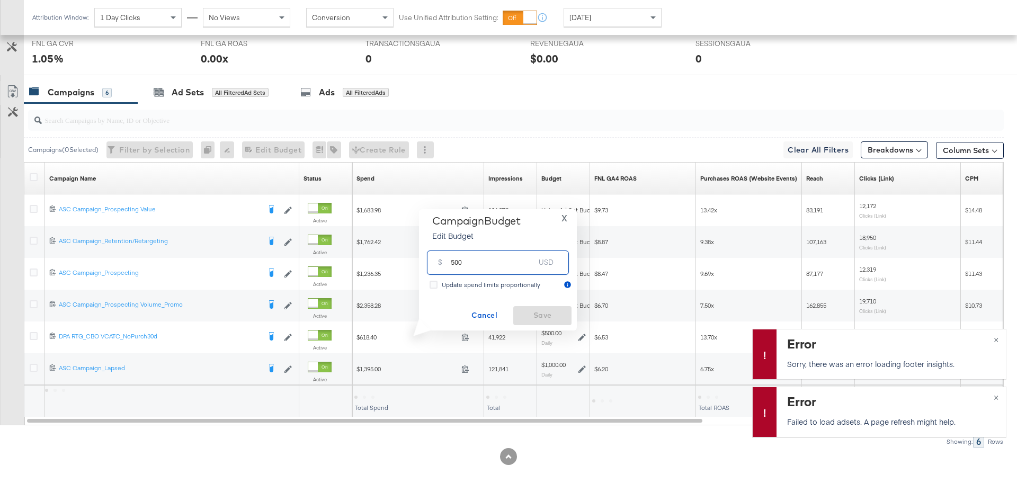
drag, startPoint x: 465, startPoint y: 268, endPoint x: 440, endPoint y: 268, distance: 24.9
click at [440, 268] on div "$ 500 USD" at bounding box center [498, 263] width 142 height 24
type input "300"
click at [547, 310] on span "Save" at bounding box center [543, 315] width 50 height 13
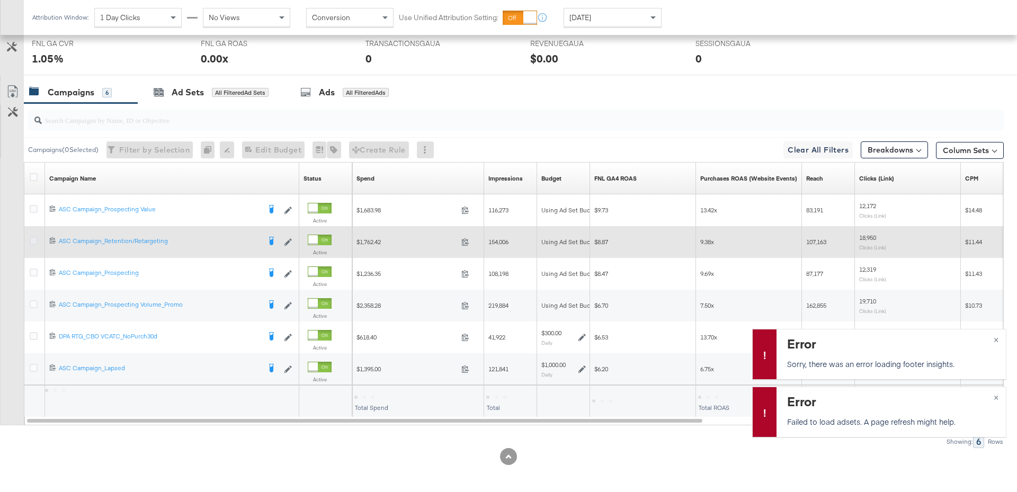
click at [31, 237] on icon at bounding box center [34, 241] width 8 height 8
click at [0, 0] on input "checkbox" at bounding box center [0, 0] width 0 height 0
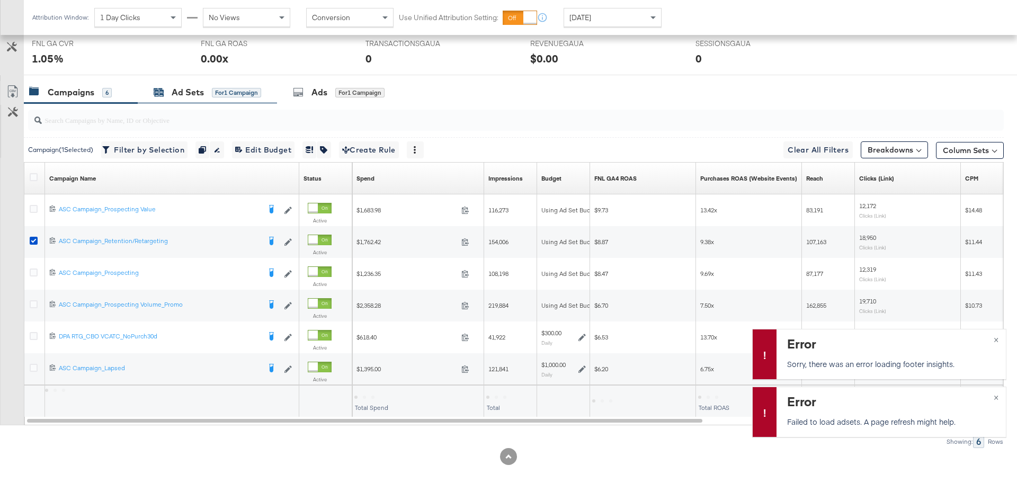
click at [214, 92] on div "for 1 Campaign" at bounding box center [236, 93] width 49 height 10
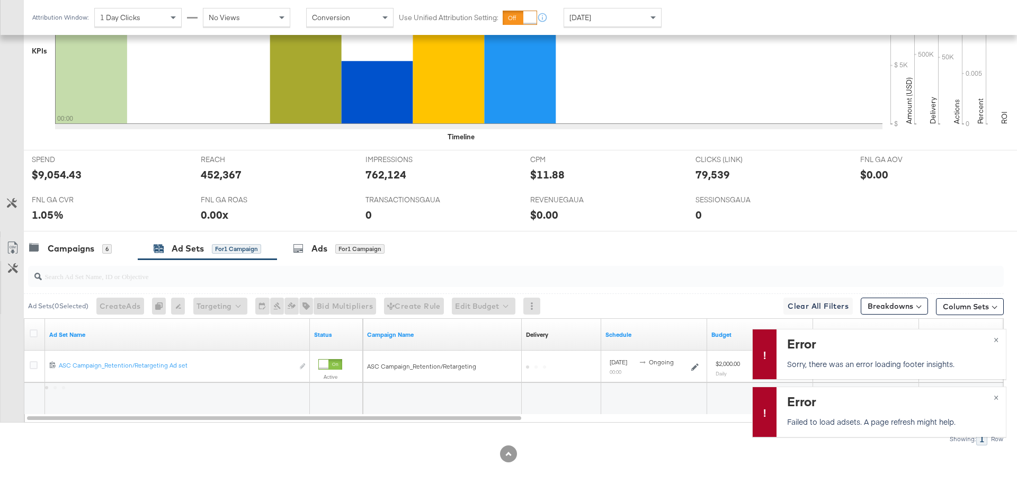
scroll to position [331, 0]
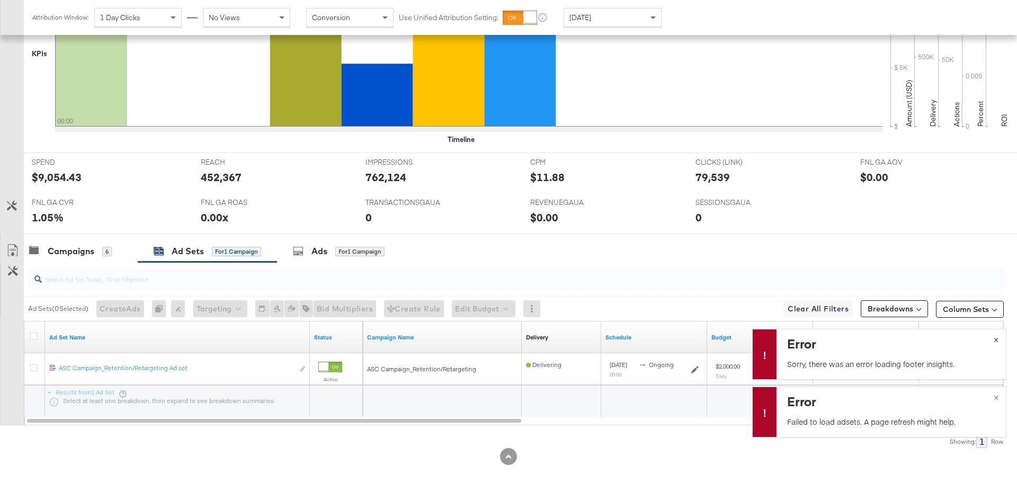
click at [999, 340] on button "×" at bounding box center [996, 339] width 20 height 19
click at [997, 397] on span "×" at bounding box center [996, 396] width 5 height 12
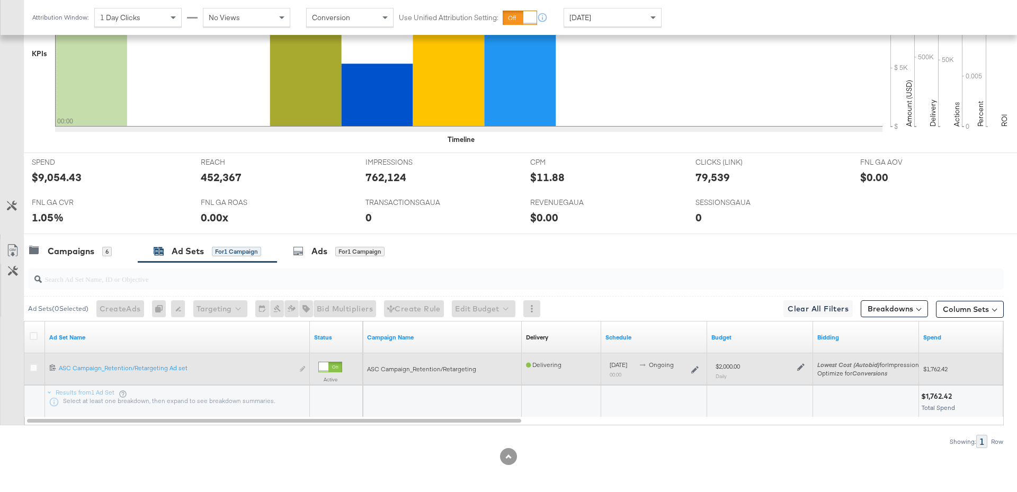
click at [803, 364] on icon at bounding box center [800, 366] width 7 height 7
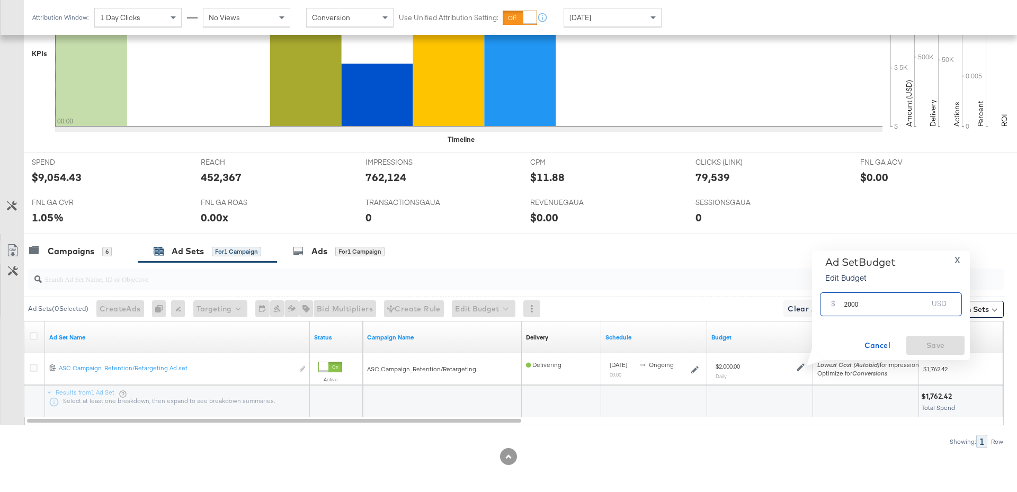
drag, startPoint x: 862, startPoint y: 305, endPoint x: 841, endPoint y: 305, distance: 21.7
click at [841, 305] on div "$ 2000 USD" at bounding box center [891, 304] width 142 height 24
type input "1800"
click at [921, 341] on span "Save" at bounding box center [936, 345] width 50 height 13
click at [94, 256] on div "Campaigns 6" at bounding box center [81, 251] width 114 height 23
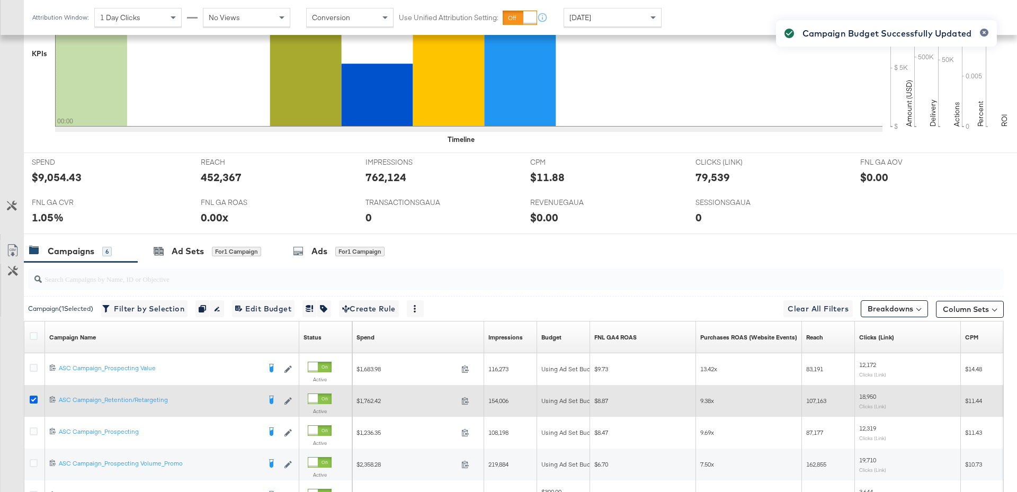
click at [33, 397] on icon at bounding box center [34, 400] width 8 height 8
click at [0, 0] on input "checkbox" at bounding box center [0, 0] width 0 height 0
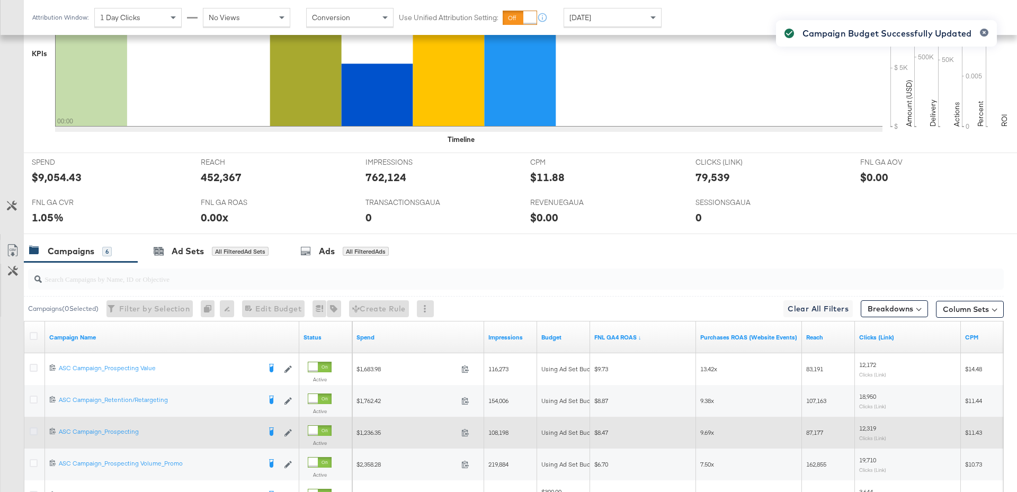
click at [33, 428] on icon at bounding box center [34, 432] width 8 height 8
click at [0, 0] on input "checkbox" at bounding box center [0, 0] width 0 height 0
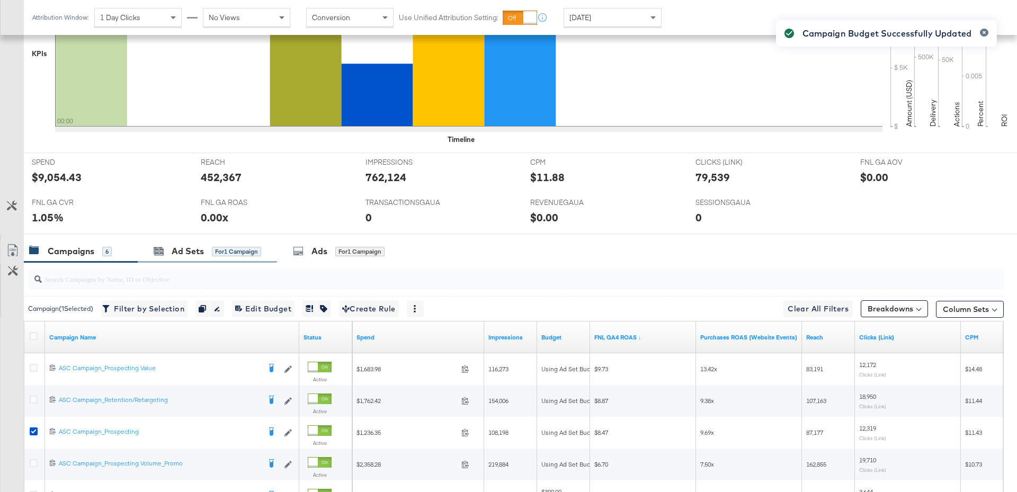
click at [180, 260] on div "Ad Sets for 1 Campaign" at bounding box center [207, 251] width 139 height 23
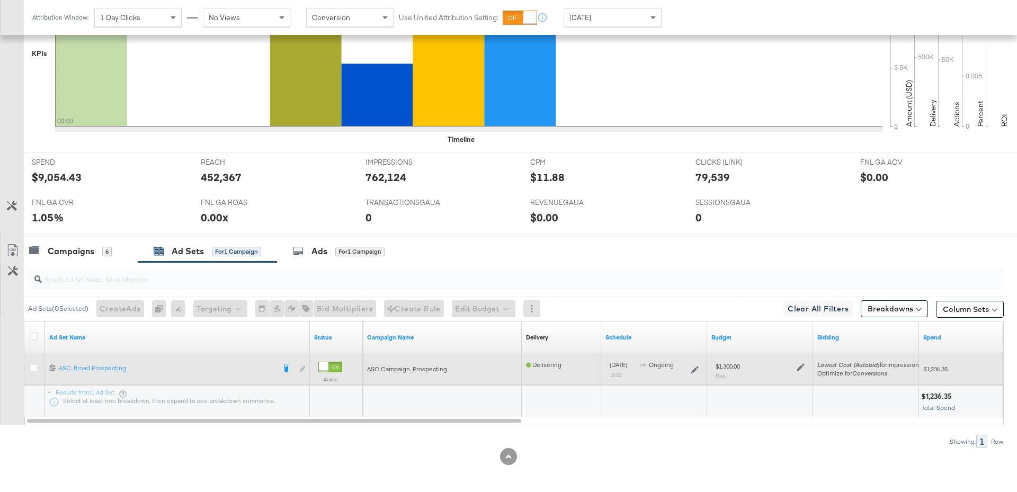
click at [801, 367] on icon at bounding box center [800, 366] width 7 height 7
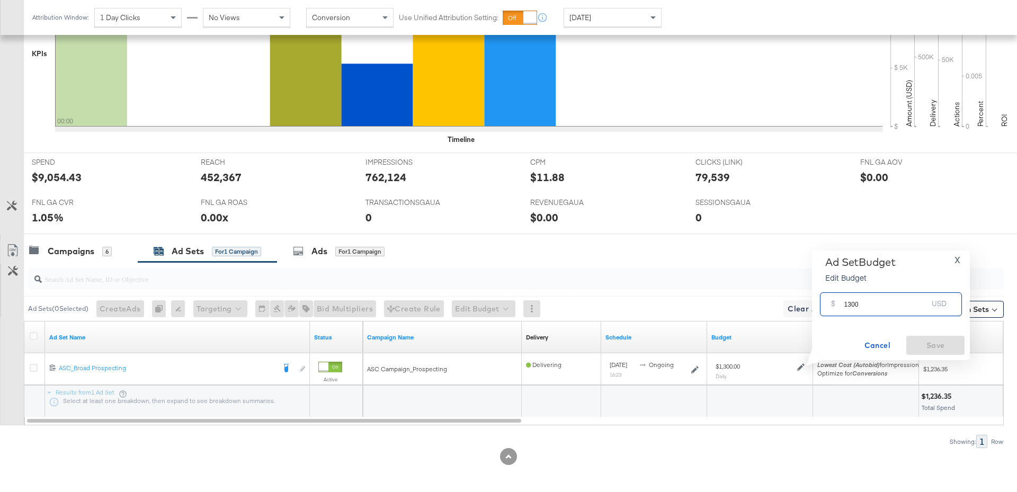
drag, startPoint x: 867, startPoint y: 304, endPoint x: 837, endPoint y: 304, distance: 30.7
click at [835, 304] on div "$ 1300 USD" at bounding box center [891, 304] width 142 height 24
type input "1200"
click at [942, 343] on span "Save" at bounding box center [936, 345] width 50 height 13
click at [87, 250] on div "Campaigns" at bounding box center [71, 251] width 47 height 12
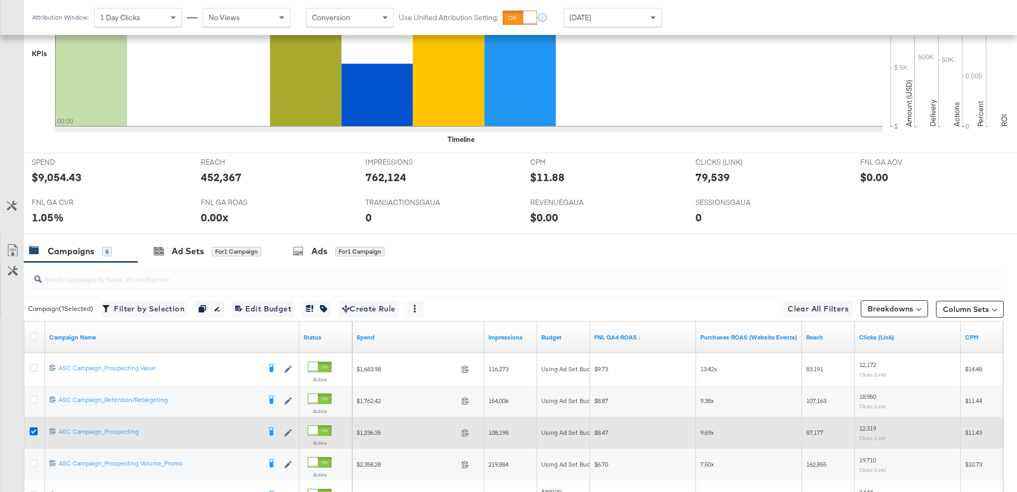
click at [32, 428] on icon at bounding box center [34, 432] width 8 height 8
click at [0, 0] on input "checkbox" at bounding box center [0, 0] width 0 height 0
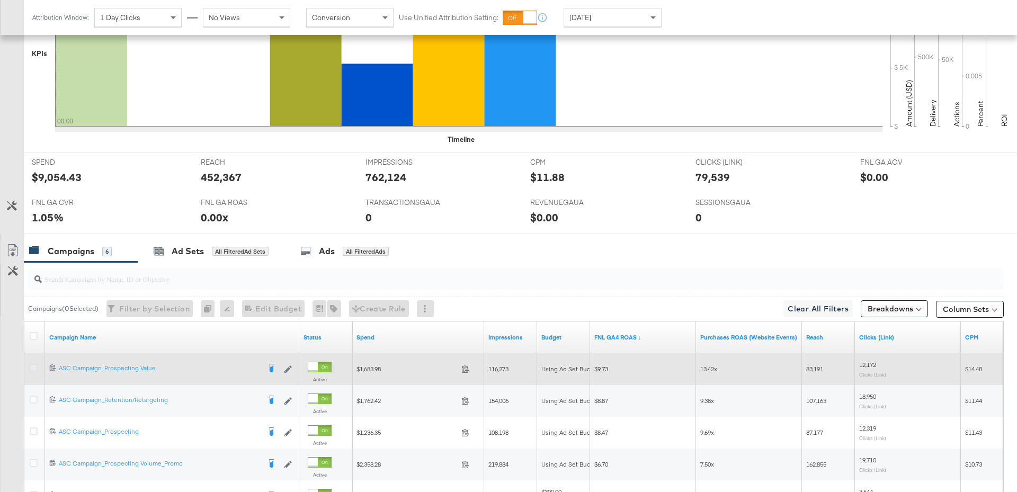
click at [30, 364] on icon at bounding box center [34, 368] width 8 height 8
click at [0, 0] on input "checkbox" at bounding box center [0, 0] width 0 height 0
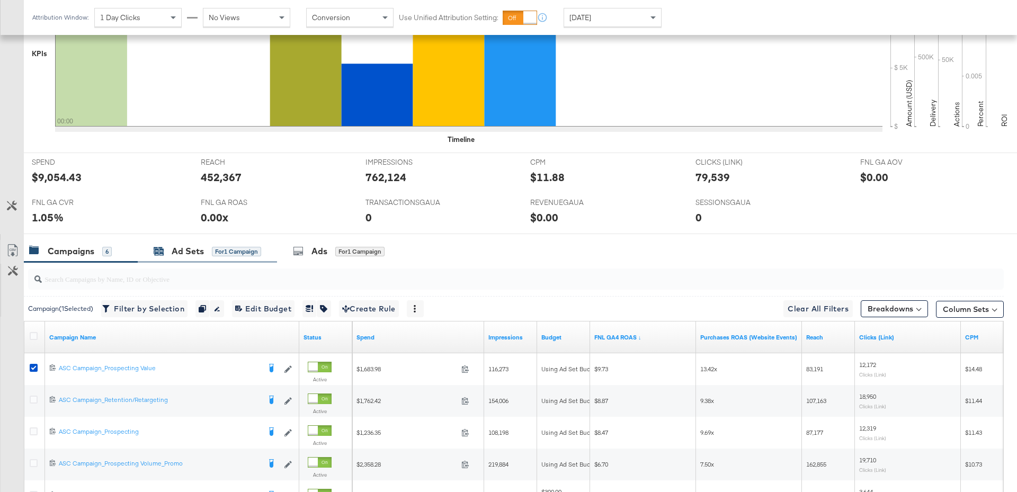
click at [190, 247] on div "Ad Sets" at bounding box center [188, 251] width 32 height 12
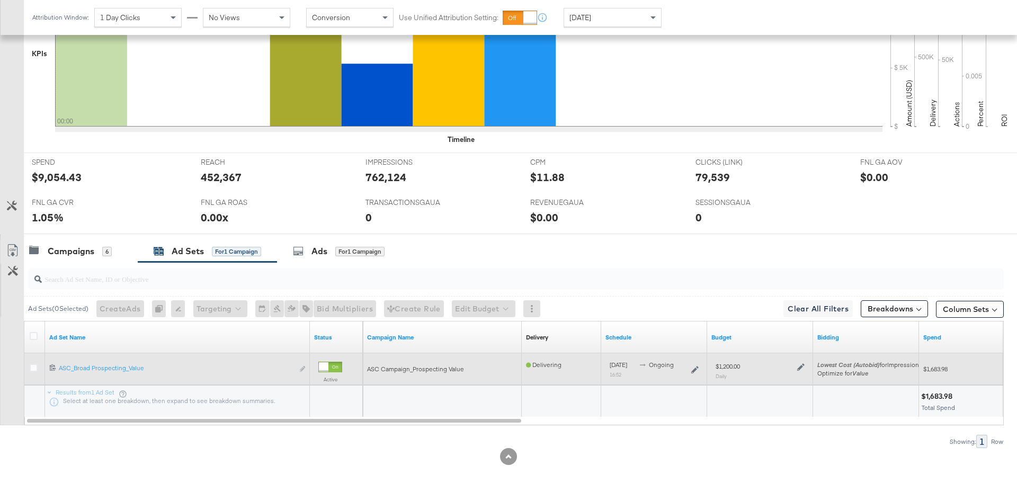
click at [801, 364] on icon at bounding box center [800, 366] width 7 height 7
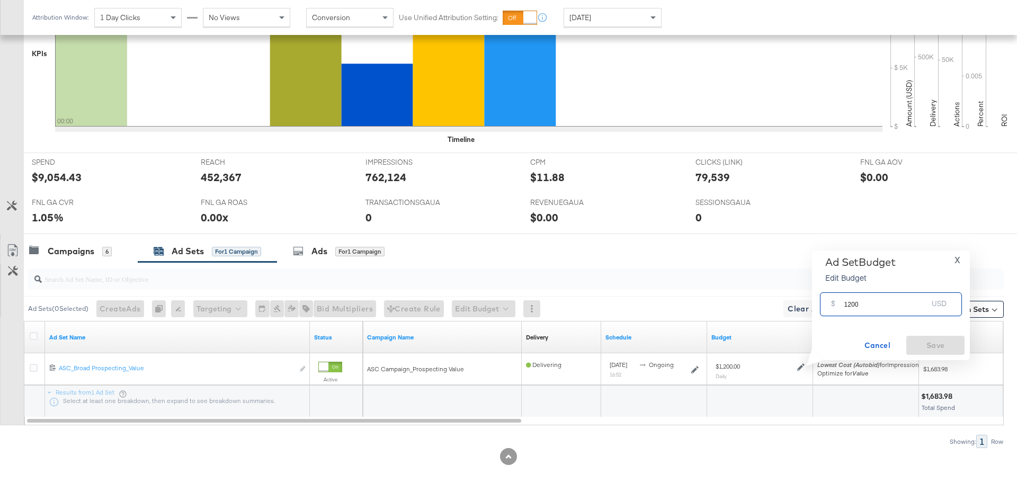
drag, startPoint x: 866, startPoint y: 305, endPoint x: 837, endPoint y: 305, distance: 29.1
click at [837, 305] on div "$ 1200 USD" at bounding box center [891, 304] width 142 height 24
type input "1500"
click at [917, 346] on span "Save" at bounding box center [936, 345] width 50 height 13
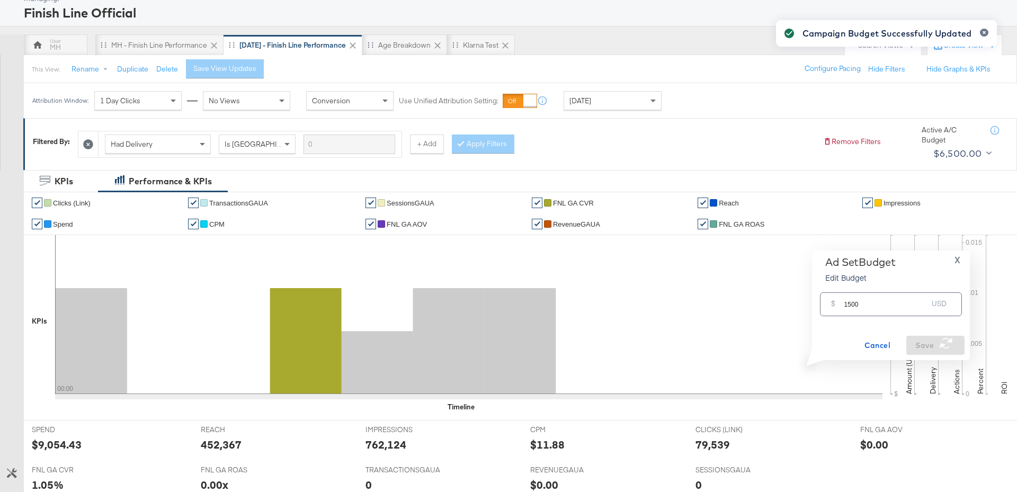
scroll to position [0, 0]
